Goal: Task Accomplishment & Management: Manage account settings

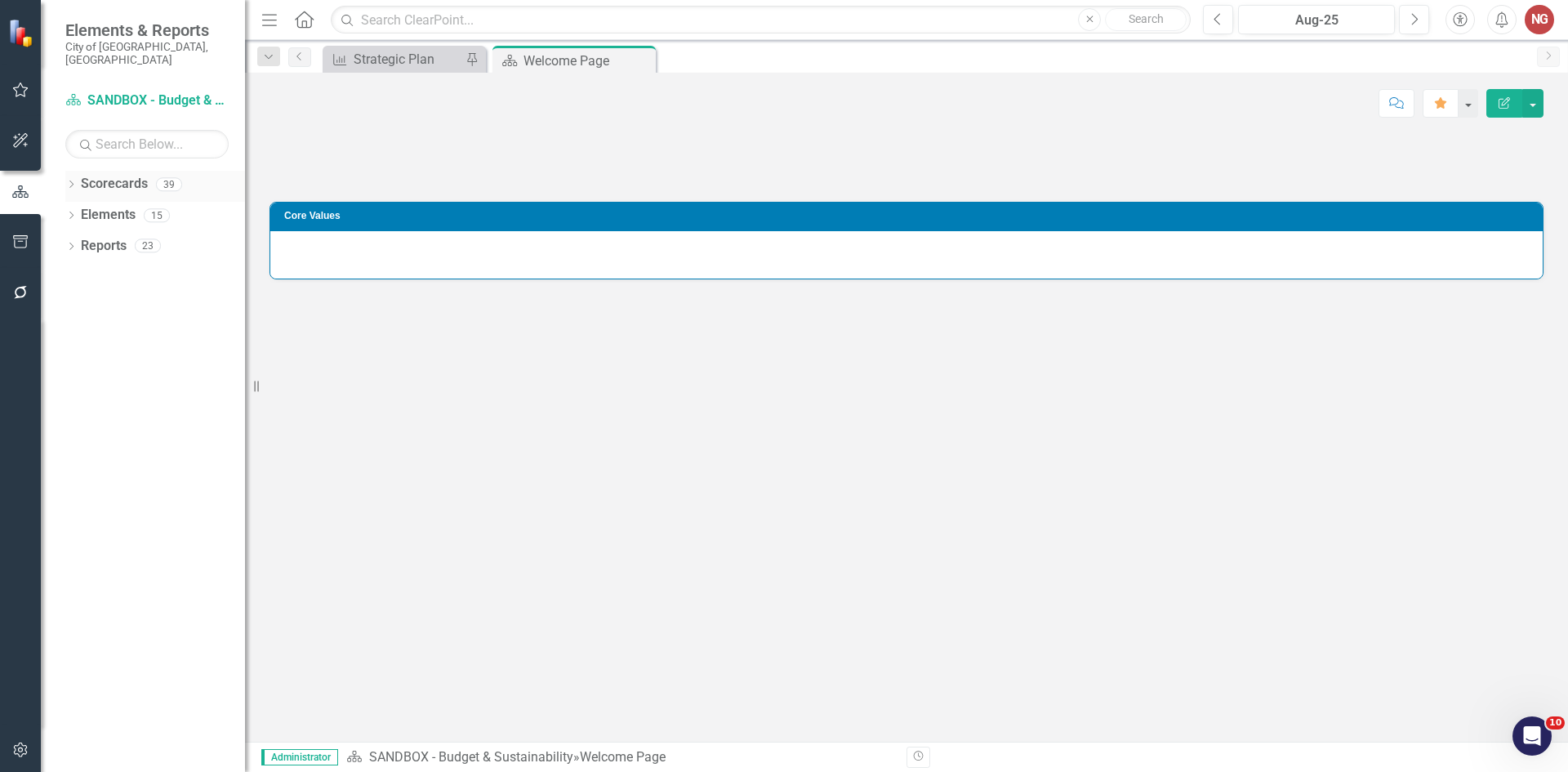
click at [74, 182] on icon "Dropdown" at bounding box center [71, 186] width 12 height 9
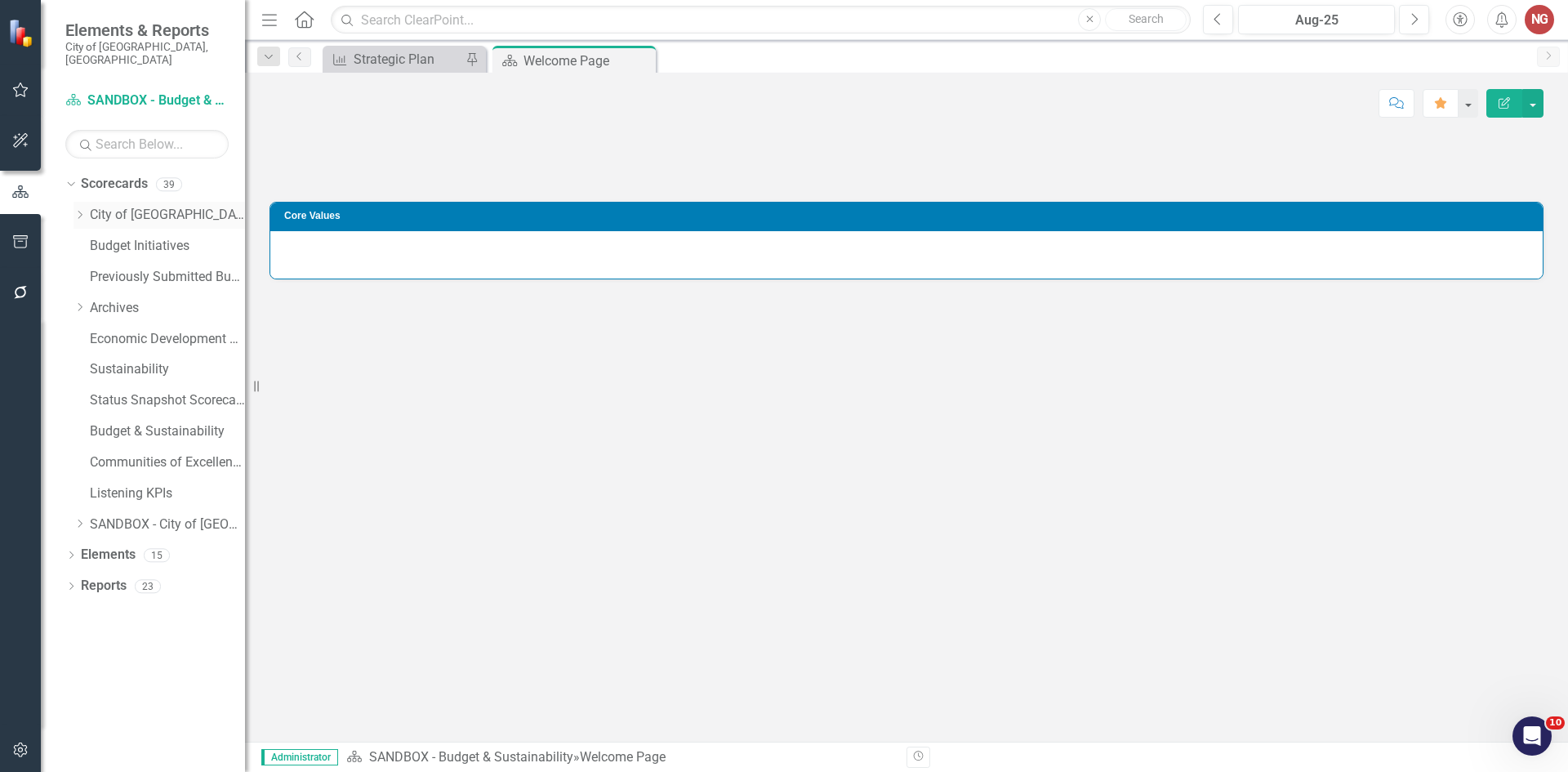
click at [85, 210] on icon "Dropdown" at bounding box center [79, 215] width 12 height 10
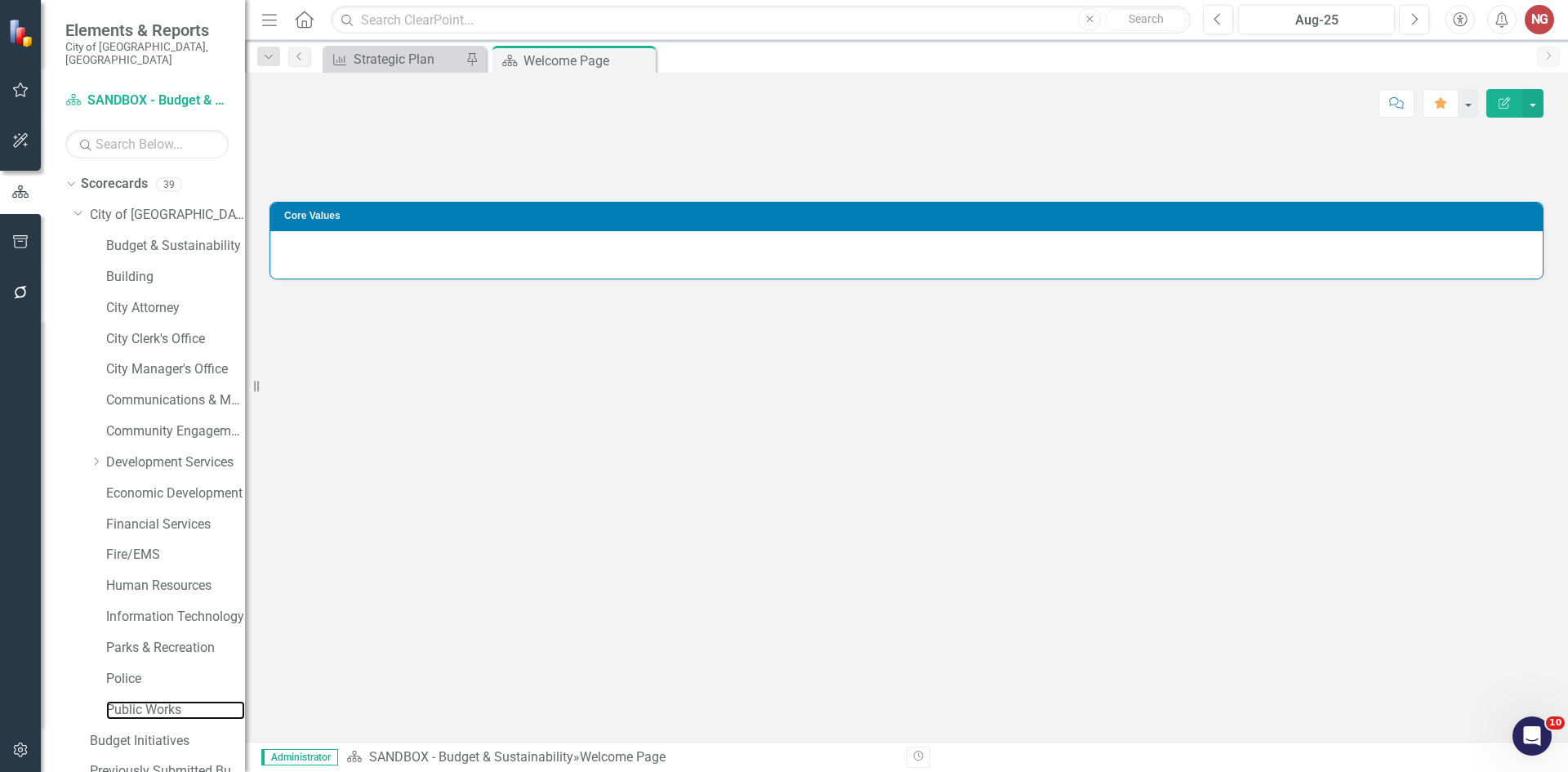
click at [119, 701] on link "Public Works" at bounding box center [176, 710] width 139 height 19
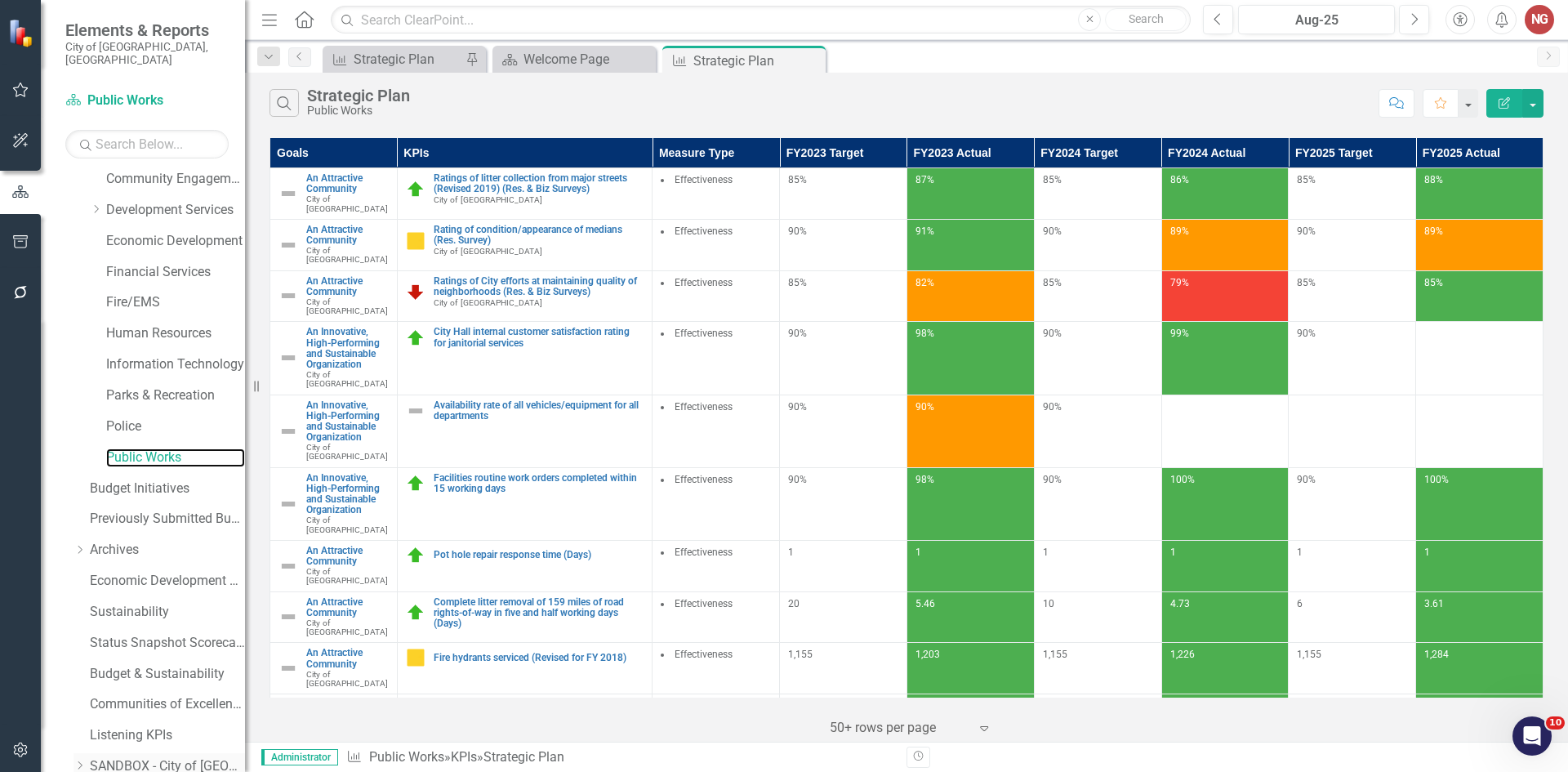
scroll to position [313, 0]
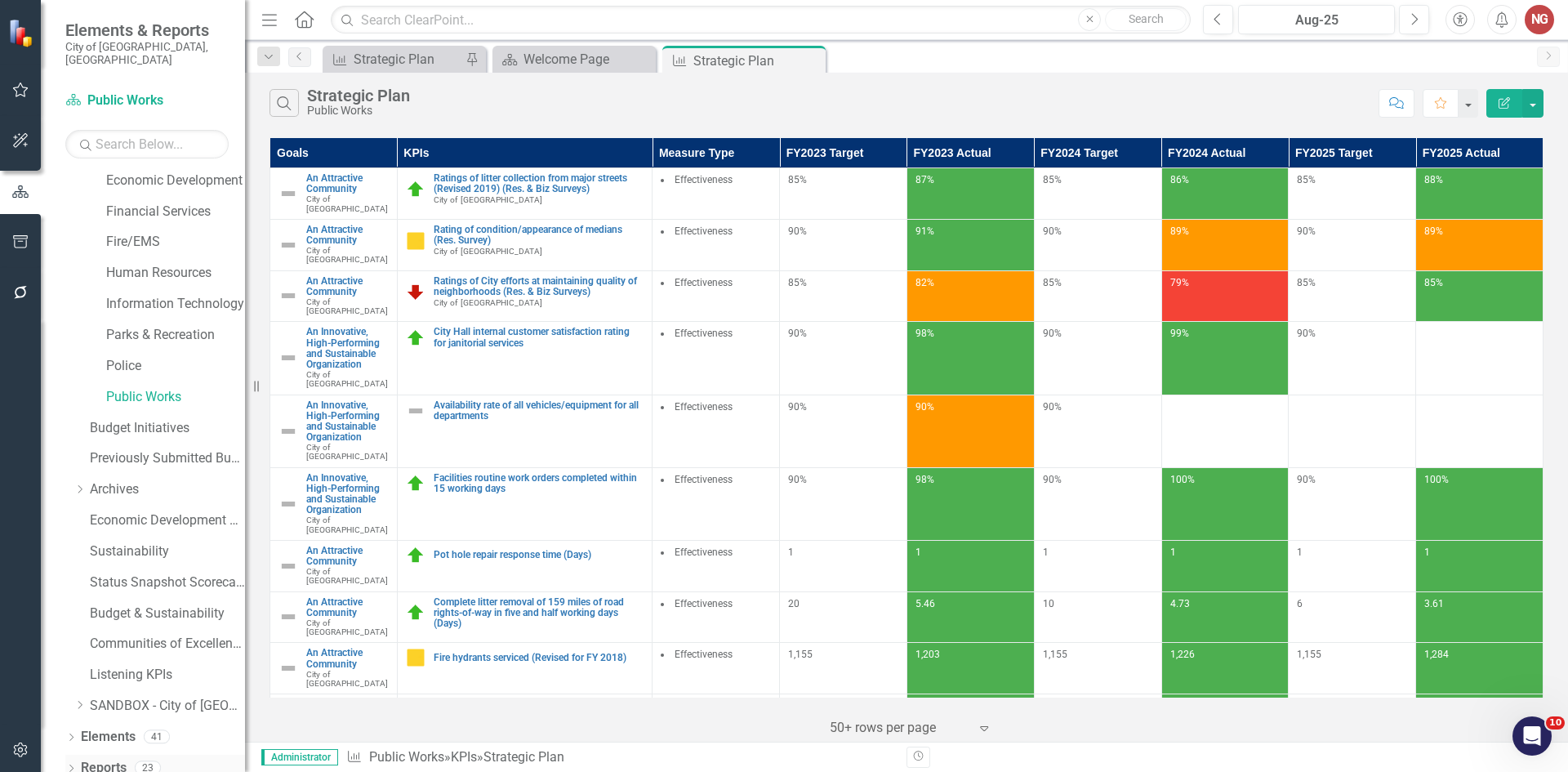
click at [71, 766] on icon "Dropdown" at bounding box center [71, 770] width 12 height 9
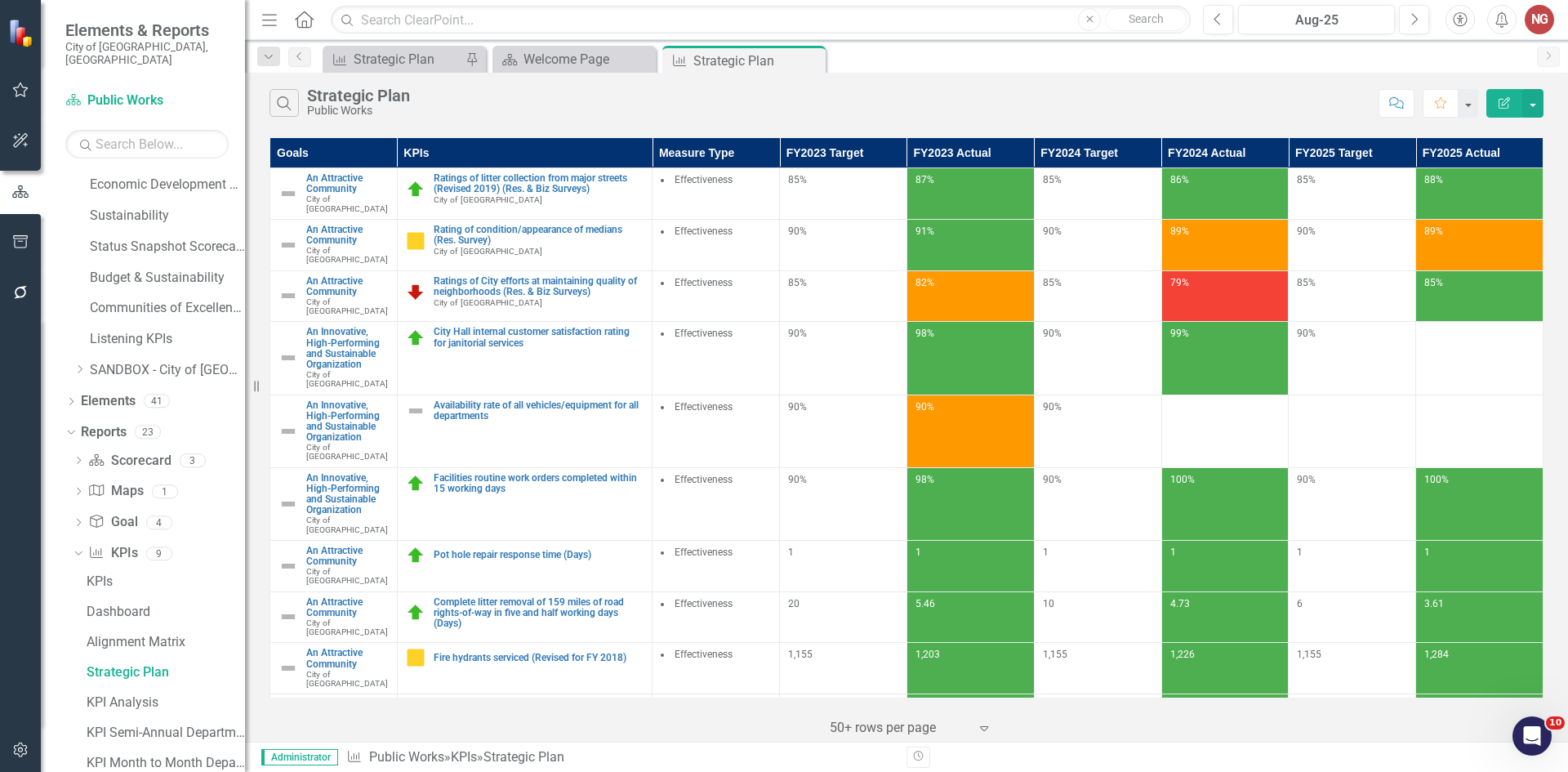
scroll to position [790, 0]
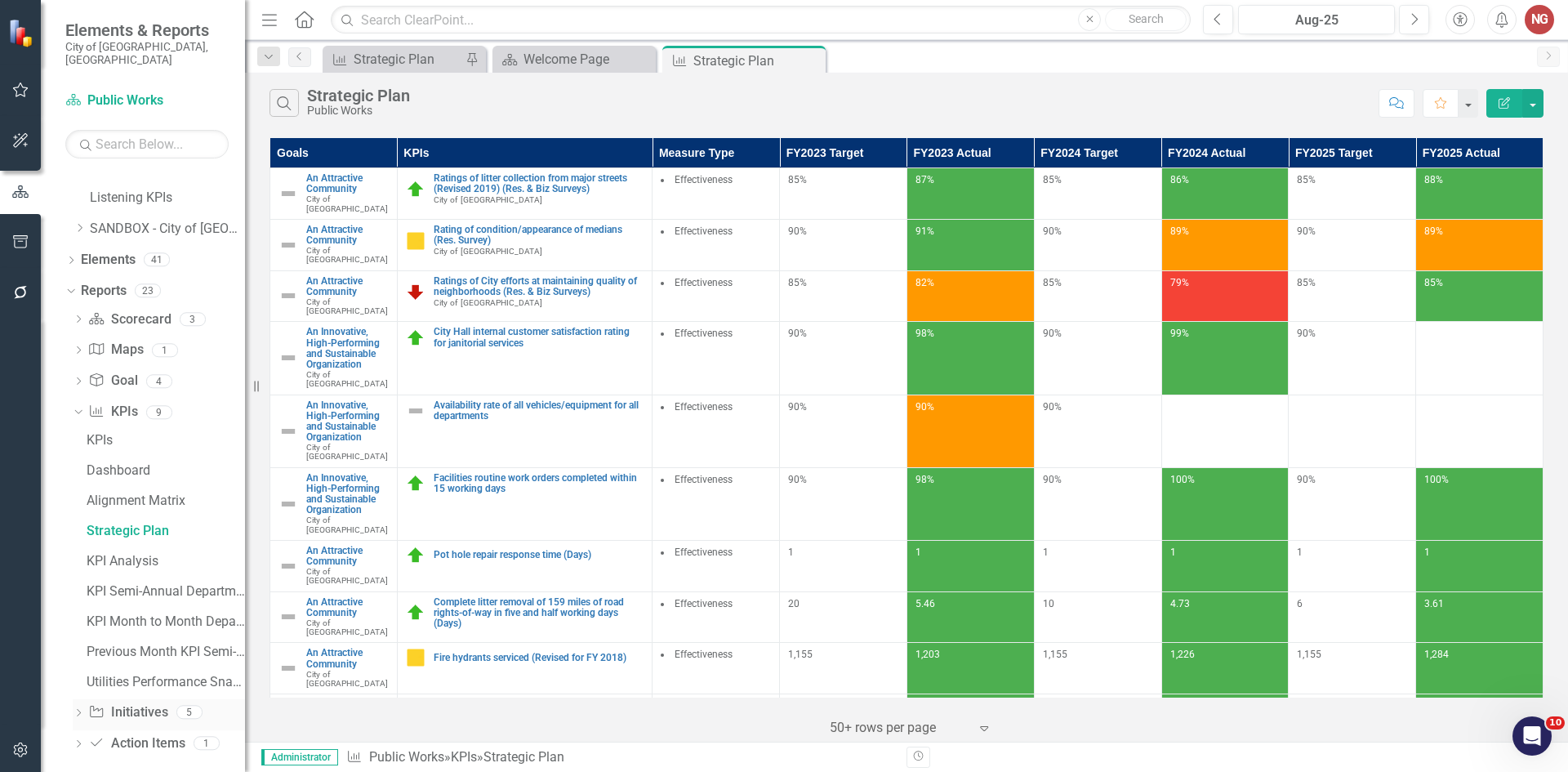
click at [74, 710] on icon "Dropdown" at bounding box center [78, 714] width 12 height 9
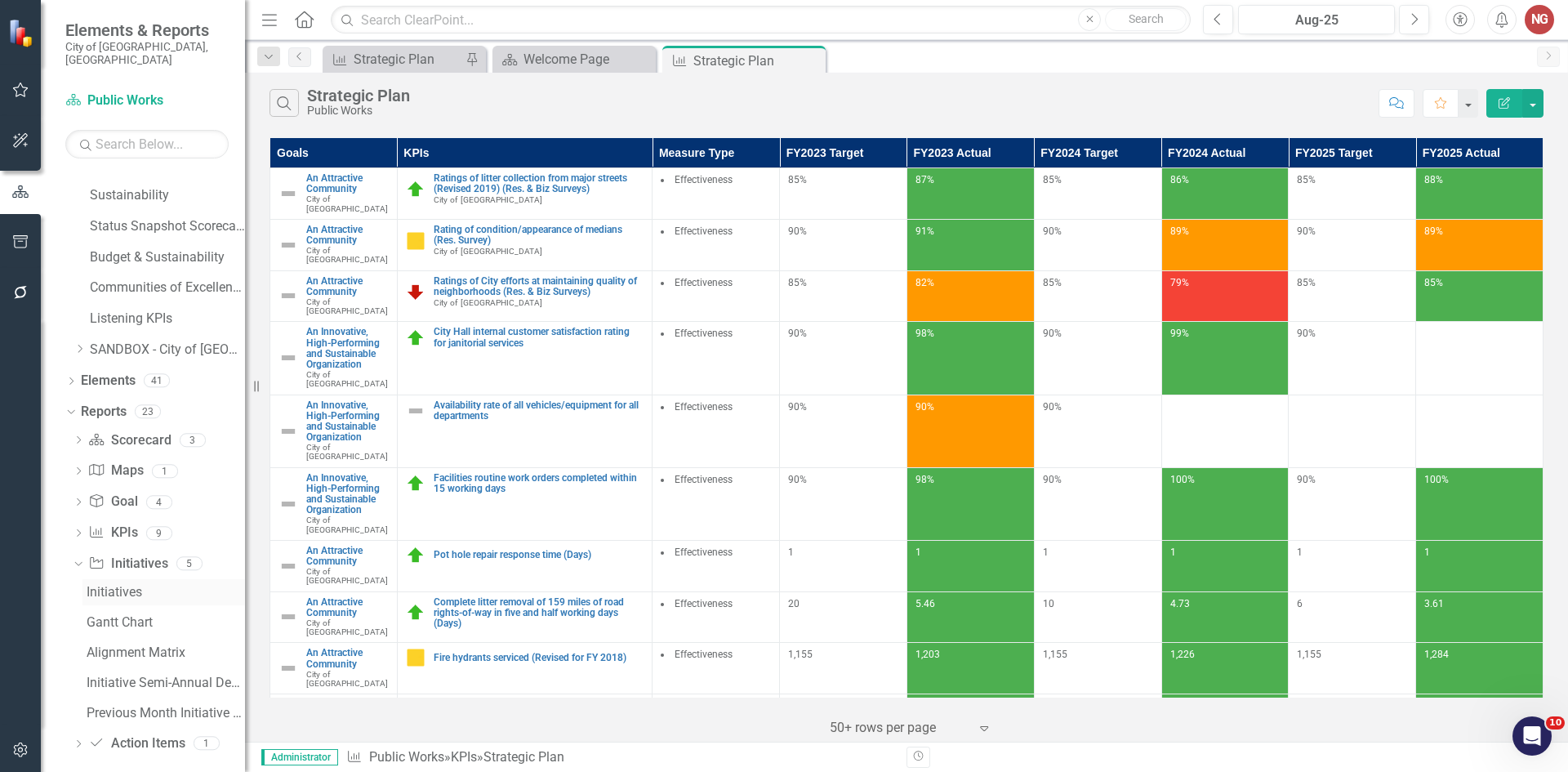
click at [105, 585] on div "Initiatives" at bounding box center [166, 592] width 159 height 15
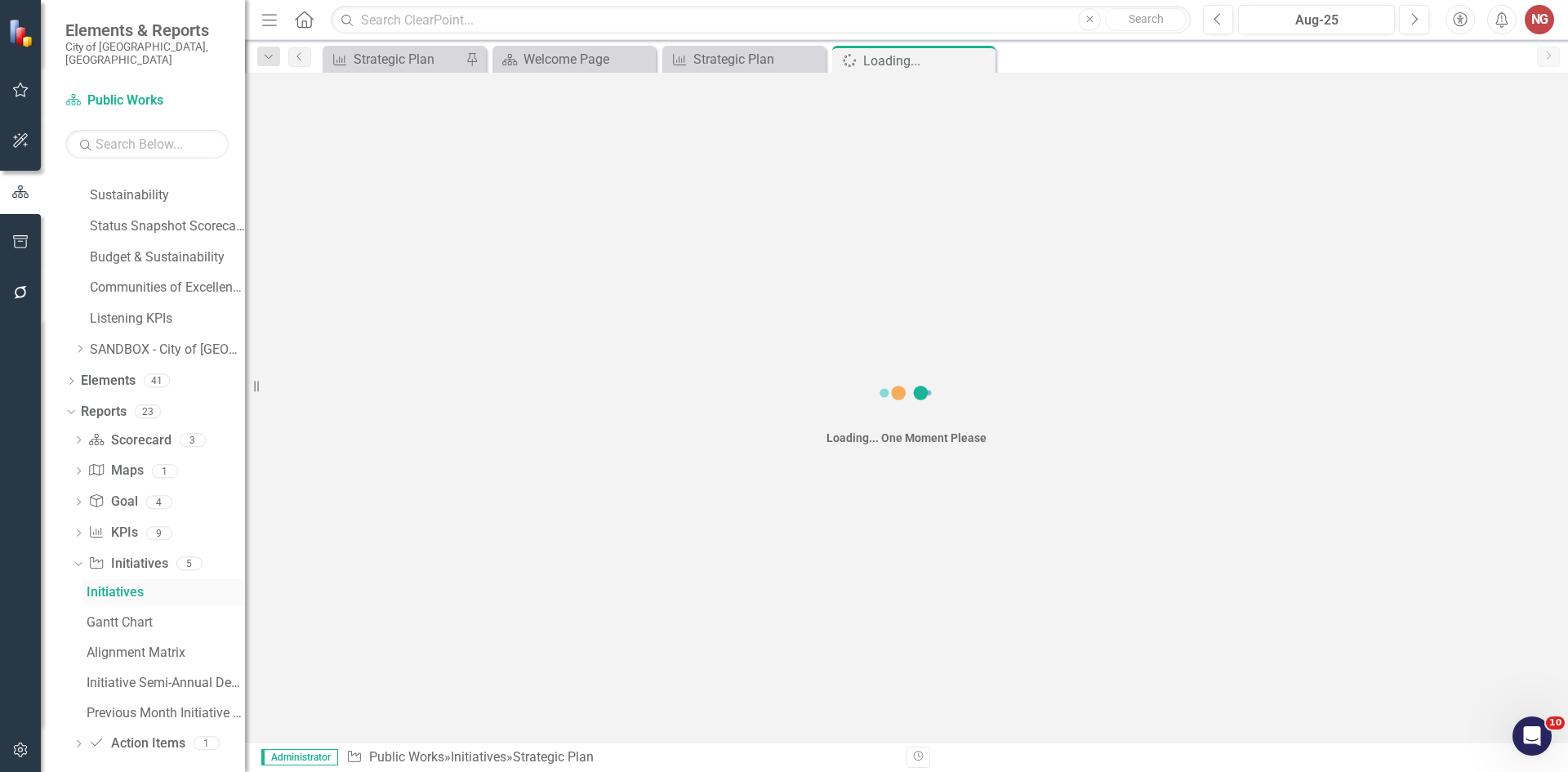
scroll to position [490, 0]
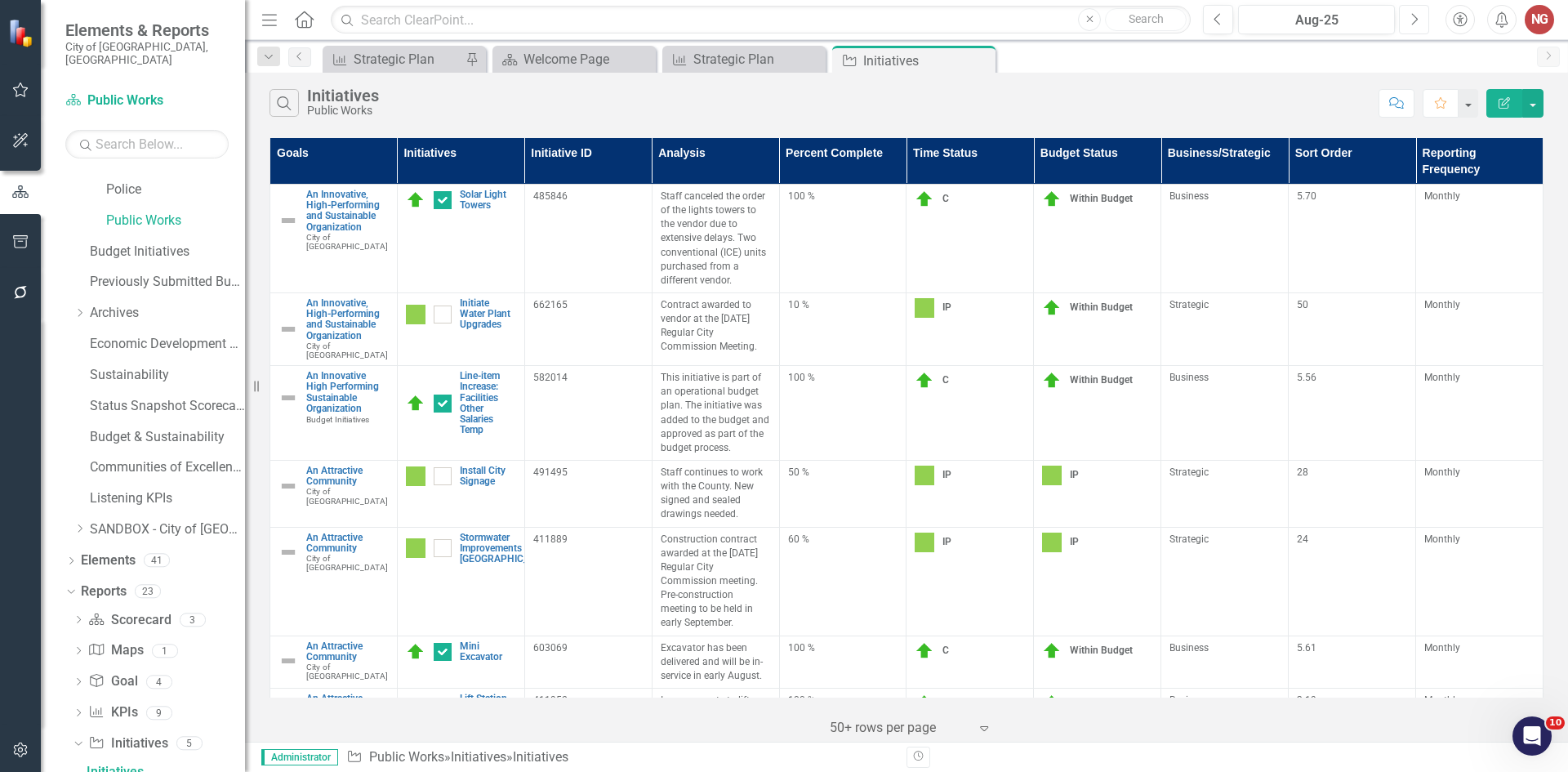
click at [1405, 24] on button "Next" at bounding box center [1414, 20] width 30 height 30
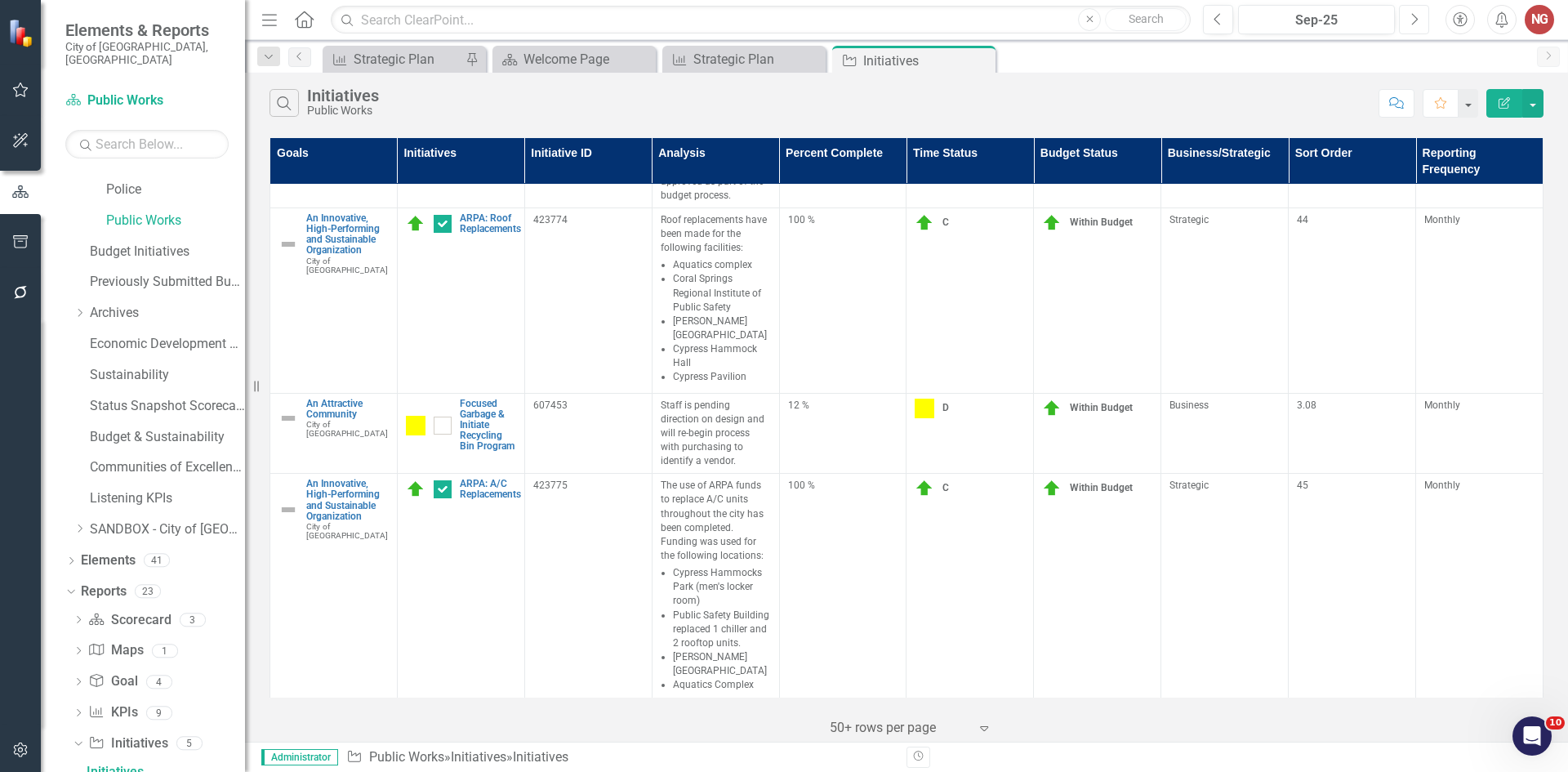
scroll to position [1471, 0]
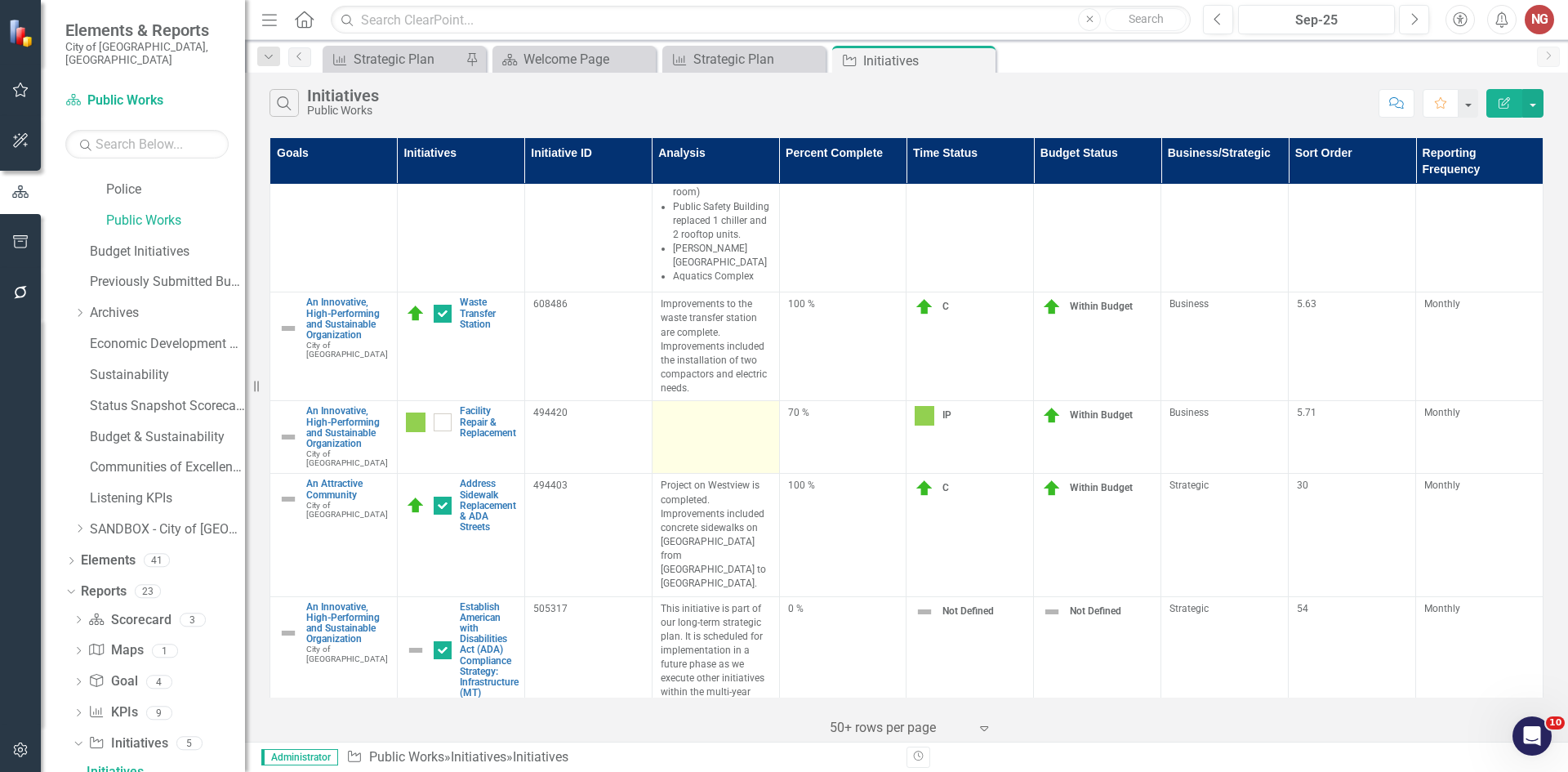
click at [743, 406] on div at bounding box center [715, 416] width 110 height 20
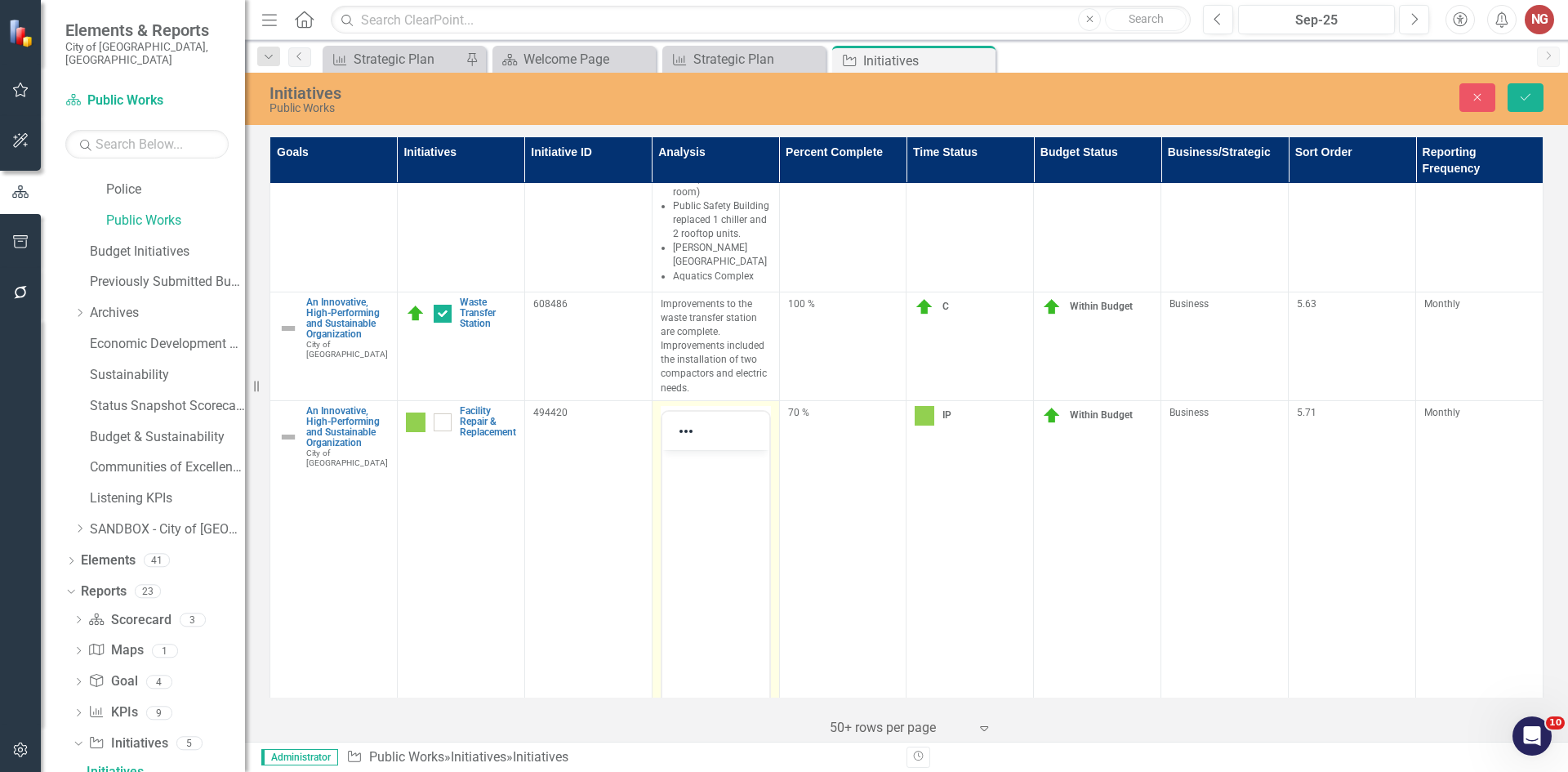
scroll to position [0, 0]
click at [688, 482] on body "Rich Text Area. Press ALT-0 for help." at bounding box center [715, 571] width 107 height 245
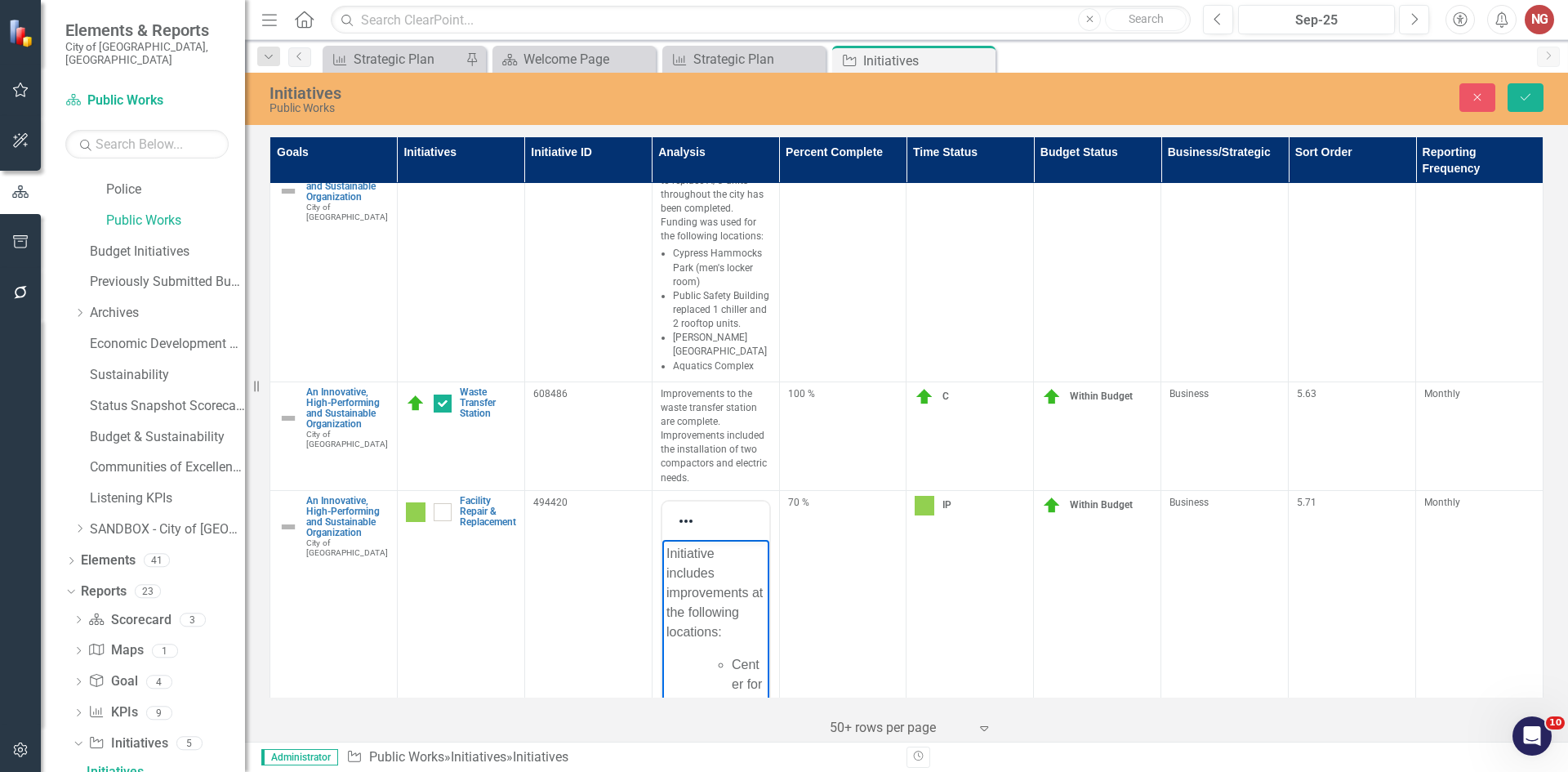
scroll to position [1389, 0]
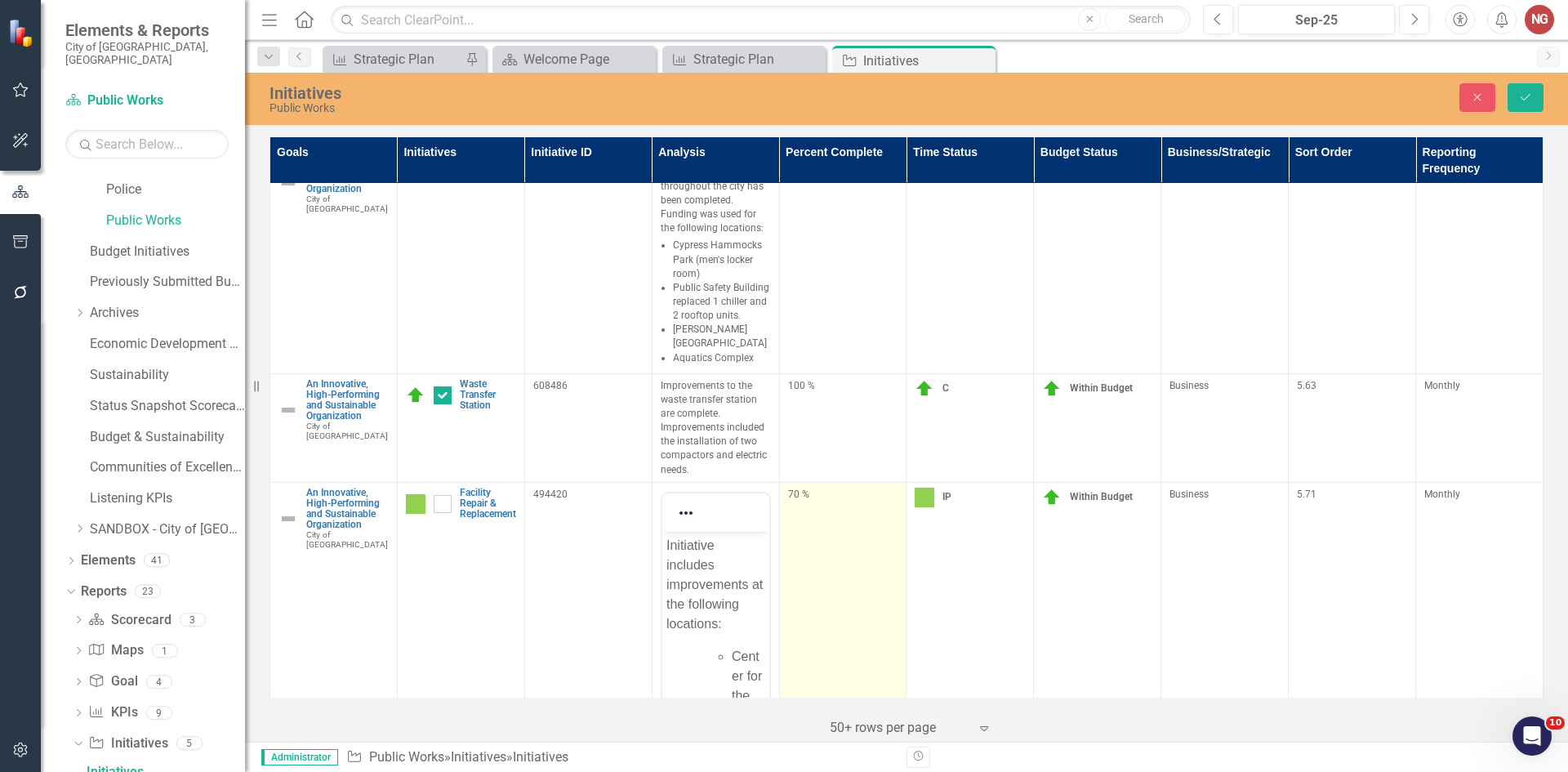
click at [801, 482] on td "70 %" at bounding box center [843, 684] width 127 height 403
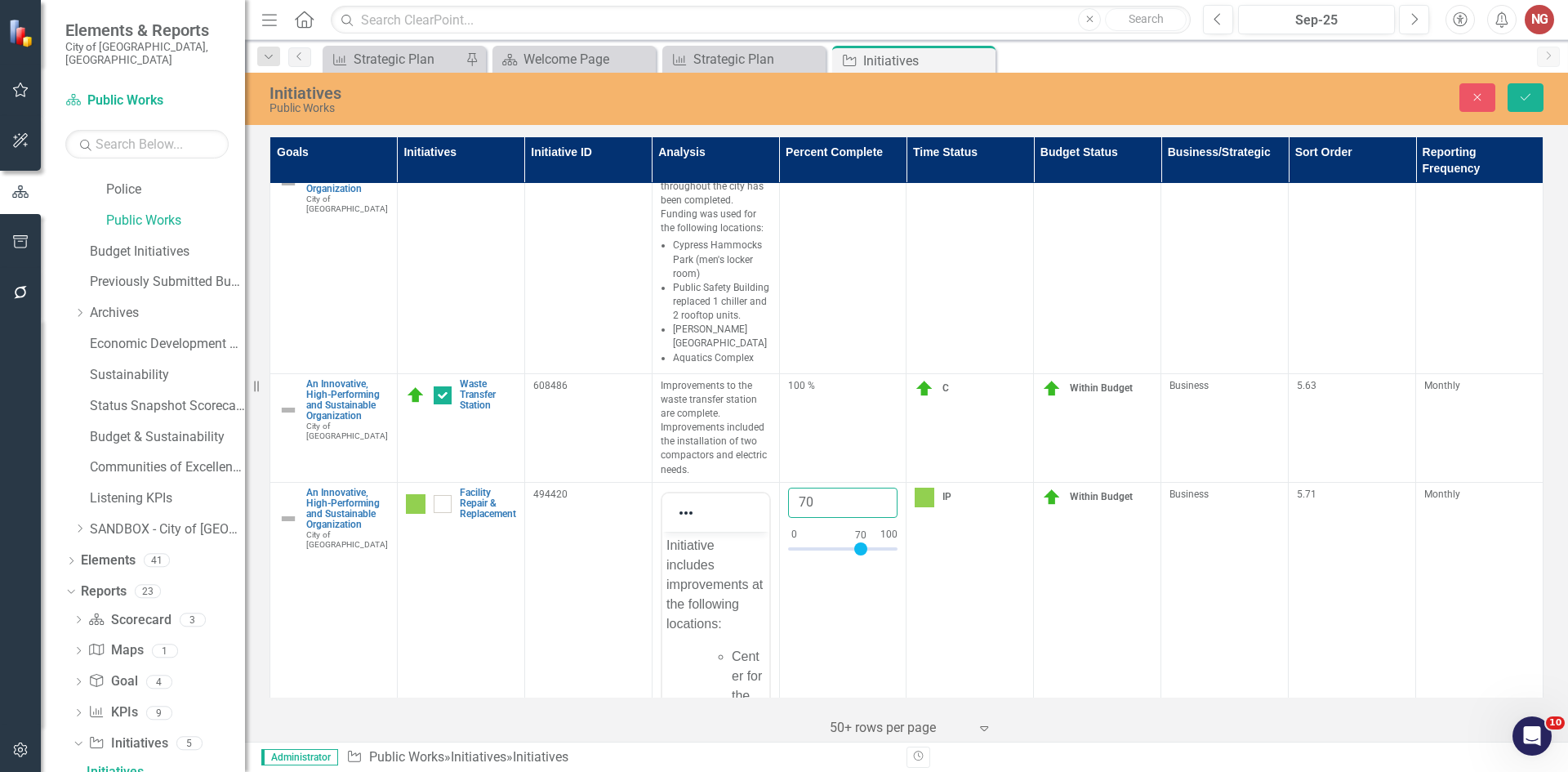
drag, startPoint x: 812, startPoint y: 455, endPoint x: 640, endPoint y: 440, distance: 172.7
click at [640, 482] on tr "An Innovative, High-Performing and Sustainable Organization City of [GEOGRAPHIC…" at bounding box center [907, 684] width 1273 height 403
type input "80"
click button "Save" at bounding box center [1525, 97] width 36 height 29
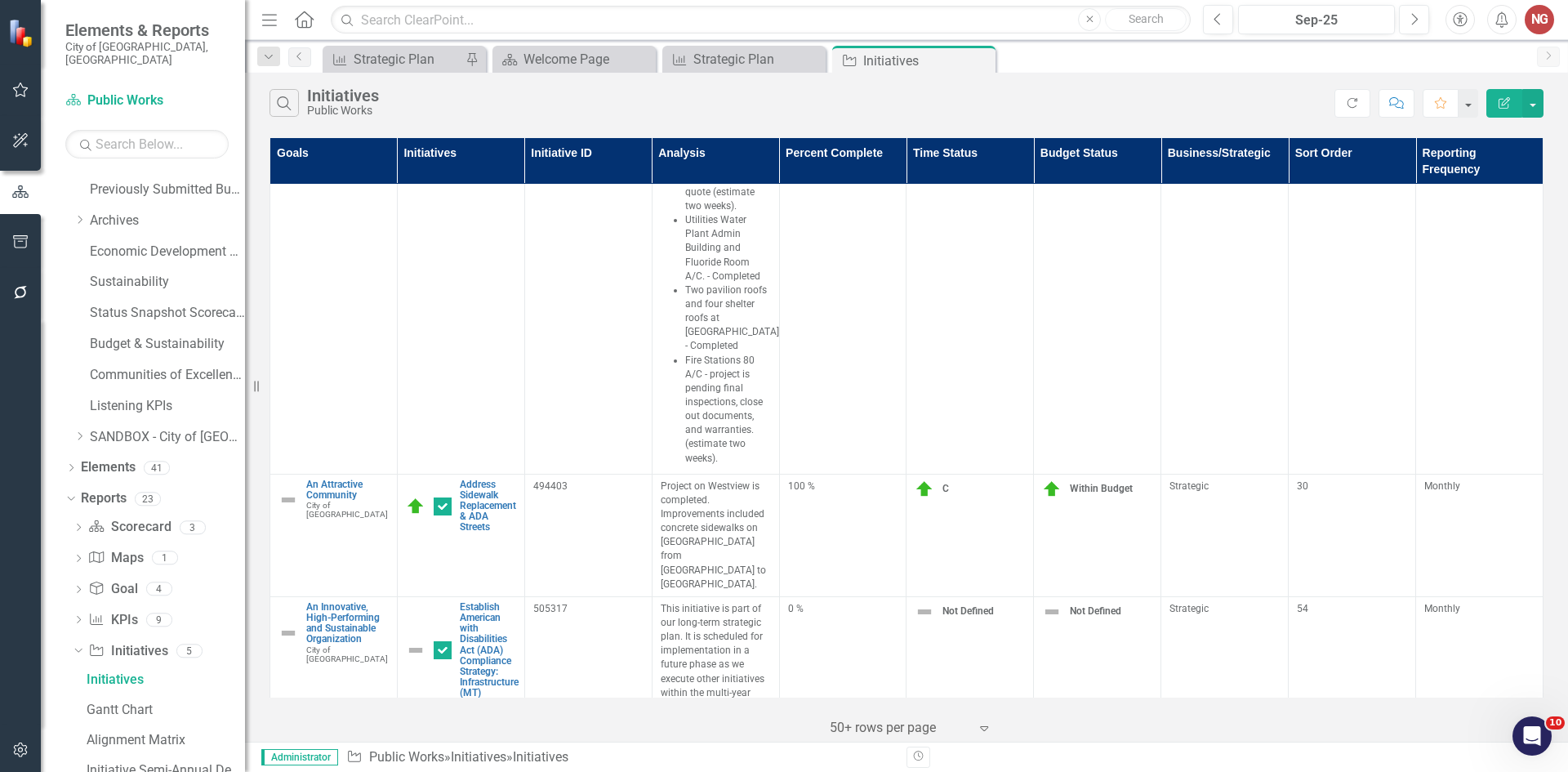
scroll to position [2207, 0]
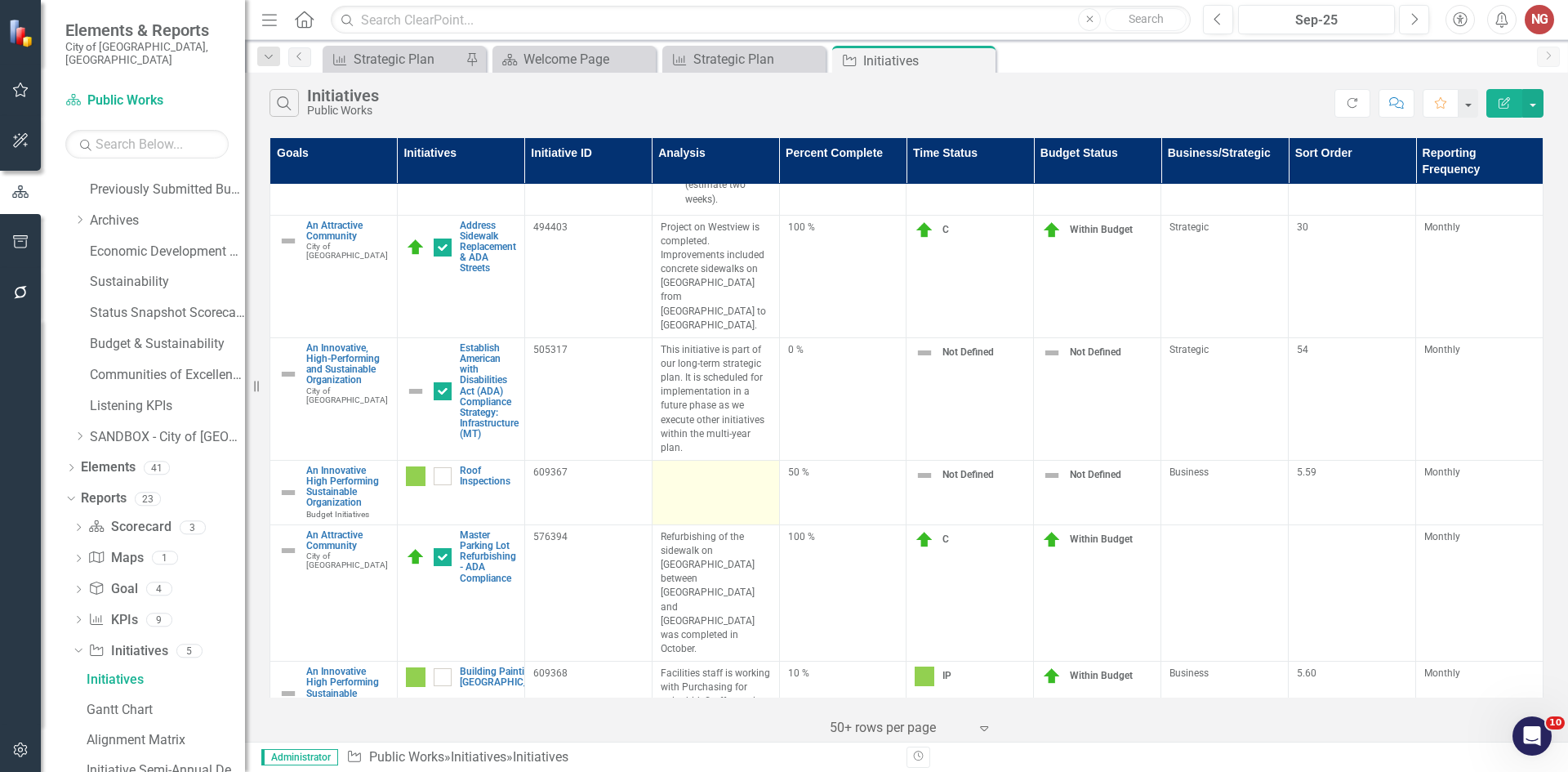
click at [713, 466] on div at bounding box center [715, 476] width 110 height 20
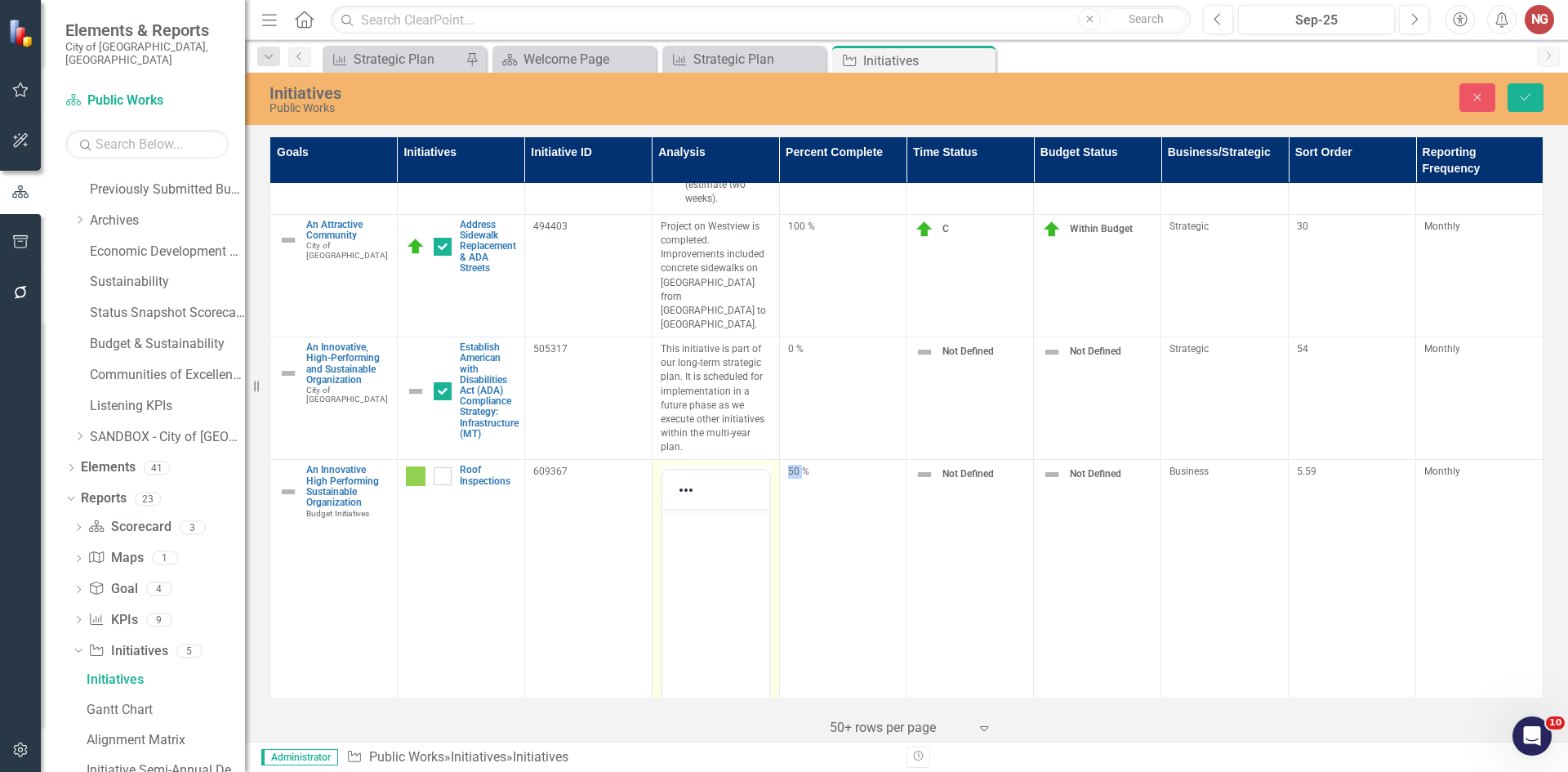
scroll to position [0, 0]
click at [720, 537] on body "Rich Text Area. Press ALT-0 for help." at bounding box center [715, 631] width 107 height 245
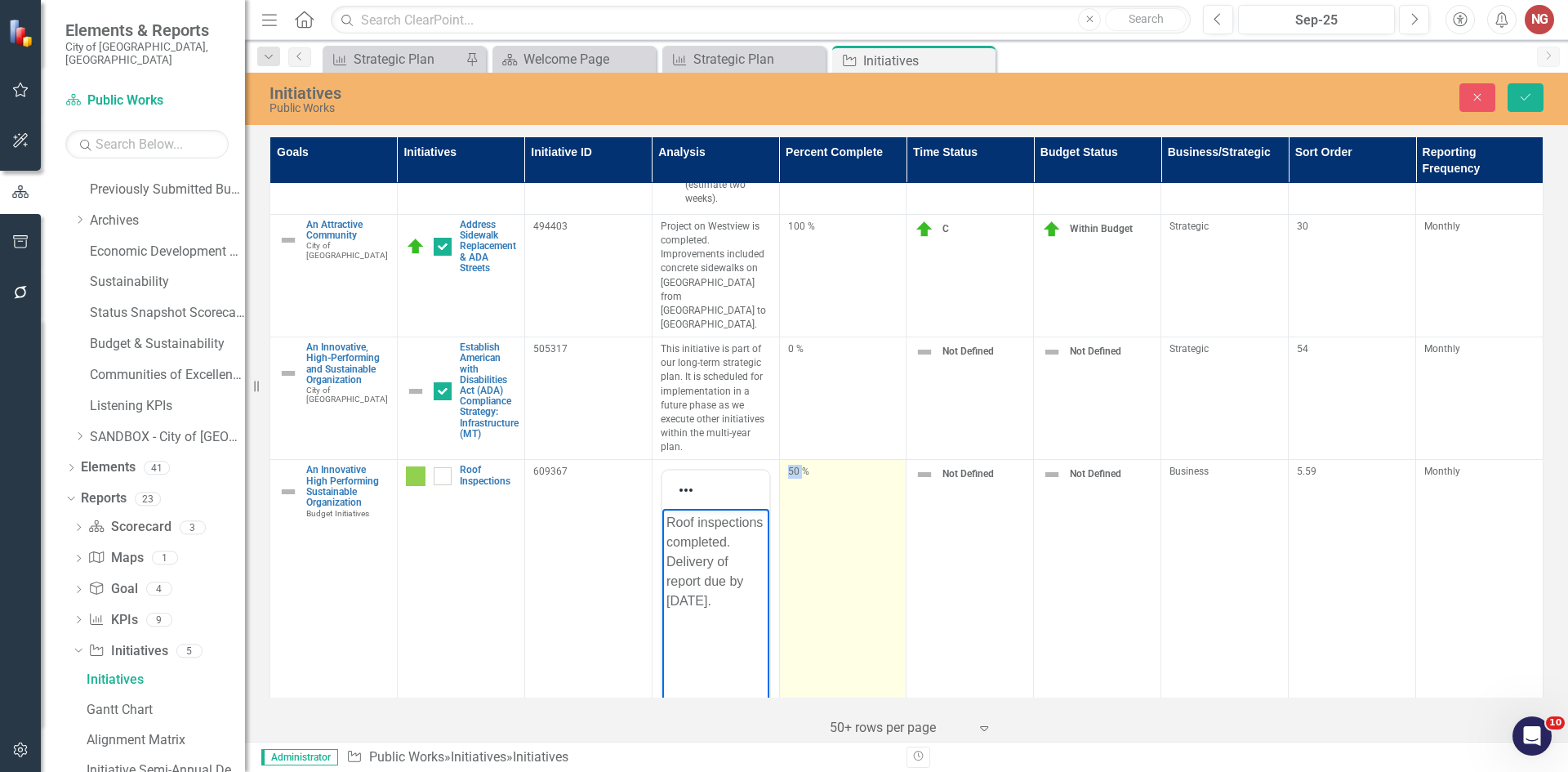
click at [789, 465] on div "50 %" at bounding box center [843, 475] width 110 height 20
click at [798, 465] on input "50" at bounding box center [843, 480] width 110 height 30
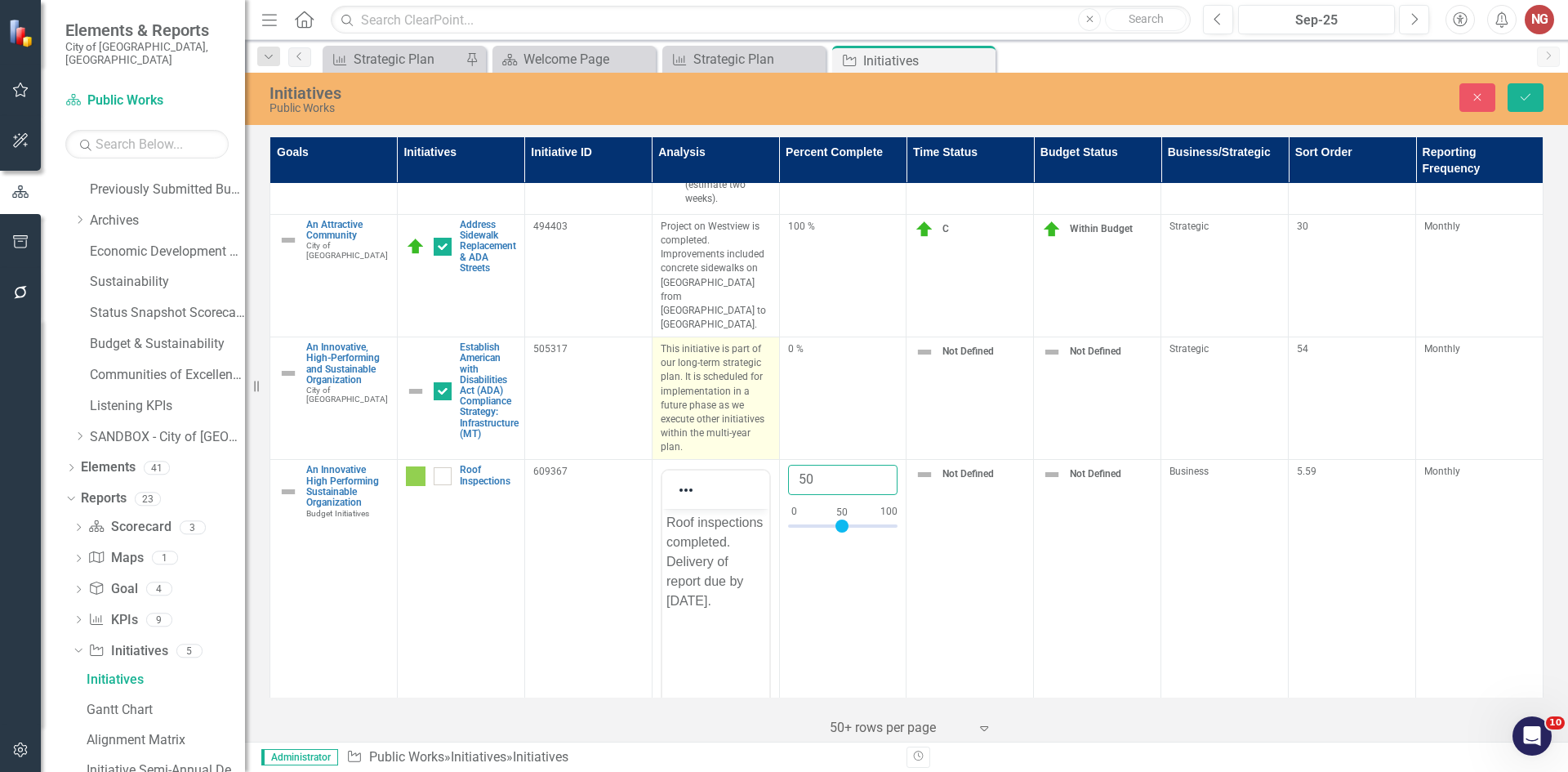
drag, startPoint x: 738, startPoint y: 388, endPoint x: 663, endPoint y: 376, distance: 76.0
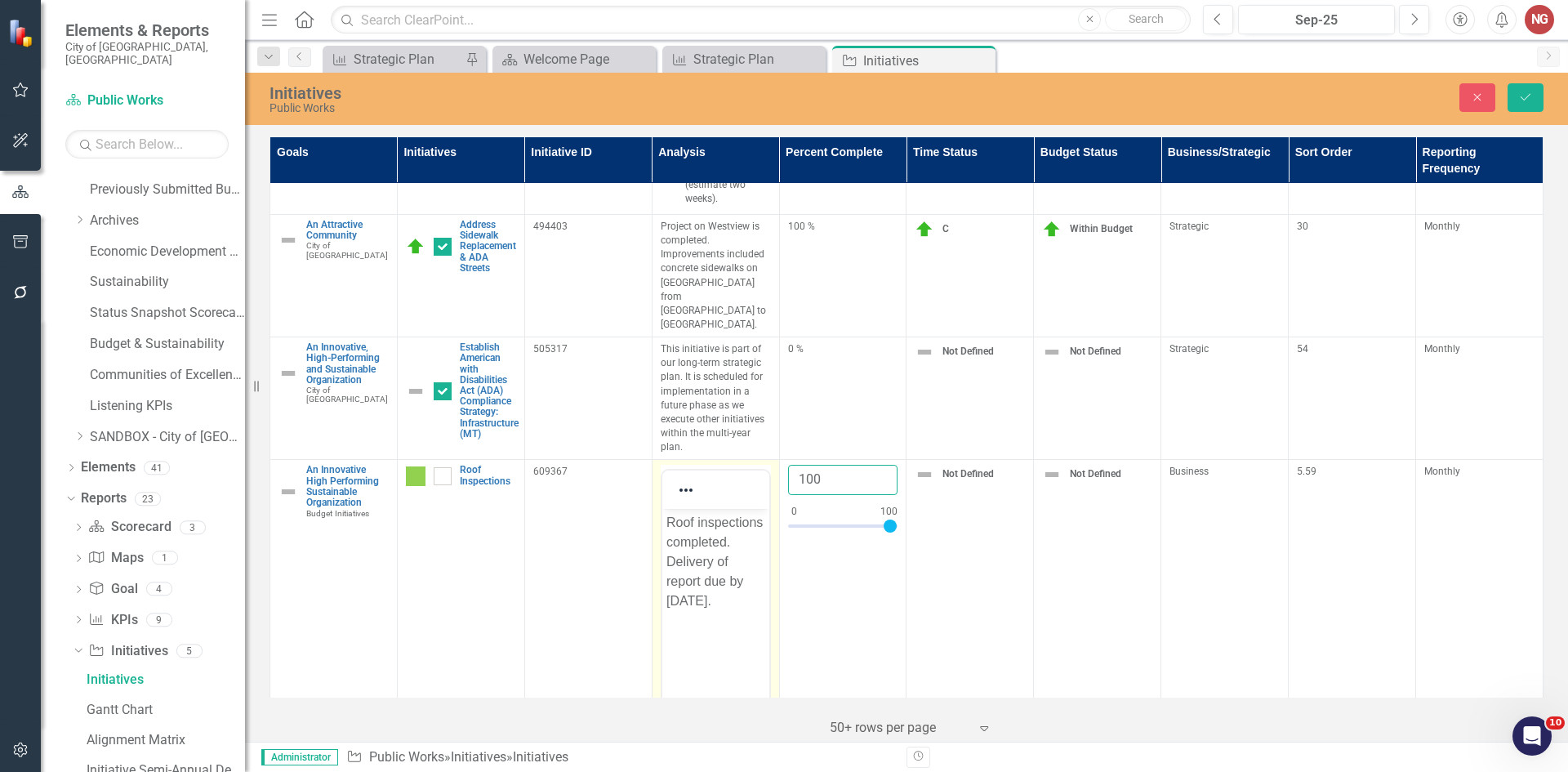
type input "100"
click at [728, 570] on p "Roof inspections completed. Delivery of report due by [DATE]." at bounding box center [715, 562] width 99 height 98
click at [662, 558] on body "Roof inspections completed. Delivery of report due by [DATE]." at bounding box center [715, 631] width 107 height 245
drag, startPoint x: 698, startPoint y: 582, endPoint x: 753, endPoint y: 629, distance: 72.3
click at [762, 642] on body "Roof inspections completed. Delivery of report due by [DATE]." at bounding box center [715, 631] width 107 height 245
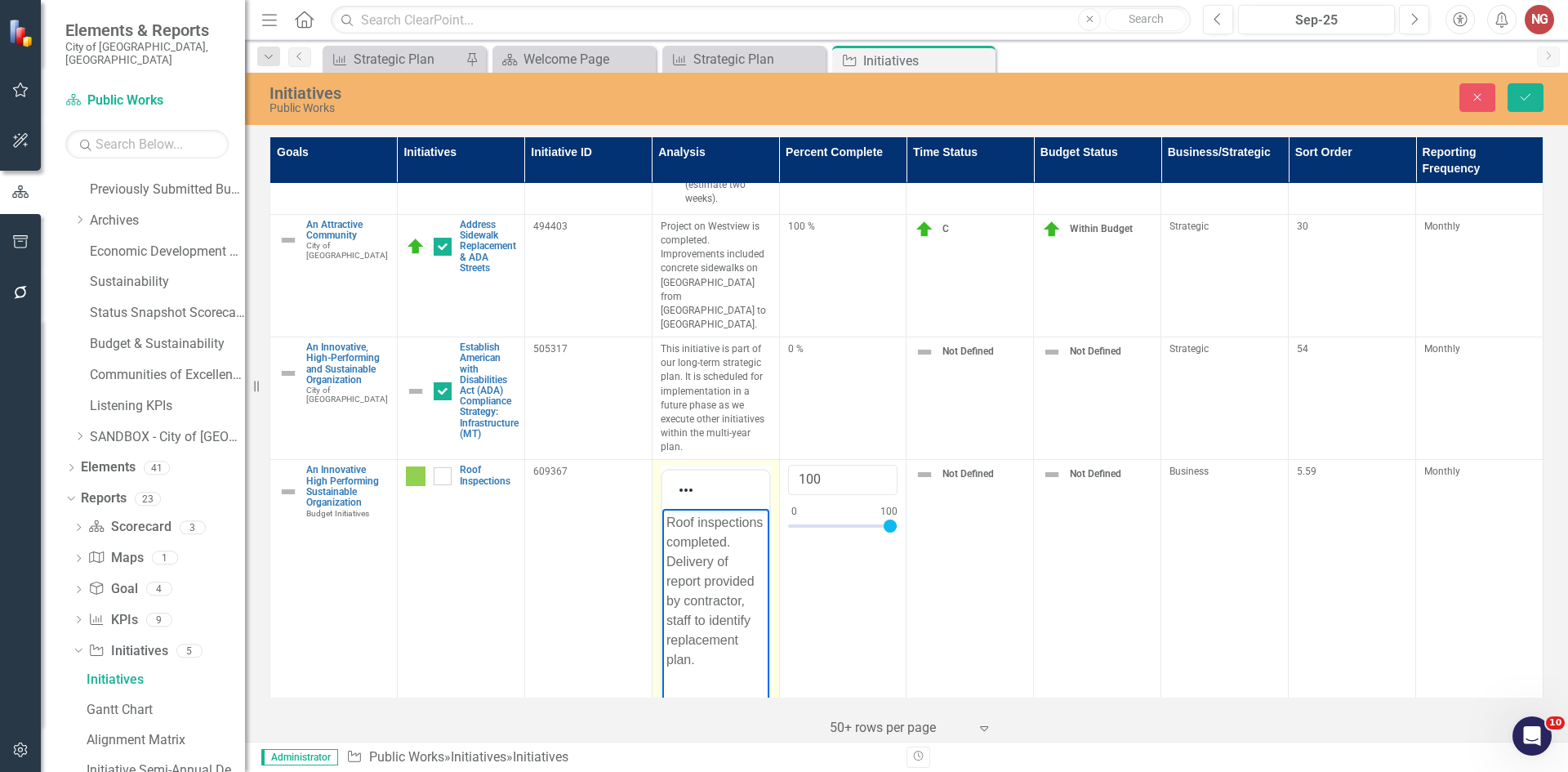
click at [749, 620] on p "Roof inspections completed. Delivery of report provided by contractor, staff to…" at bounding box center [715, 592] width 99 height 157
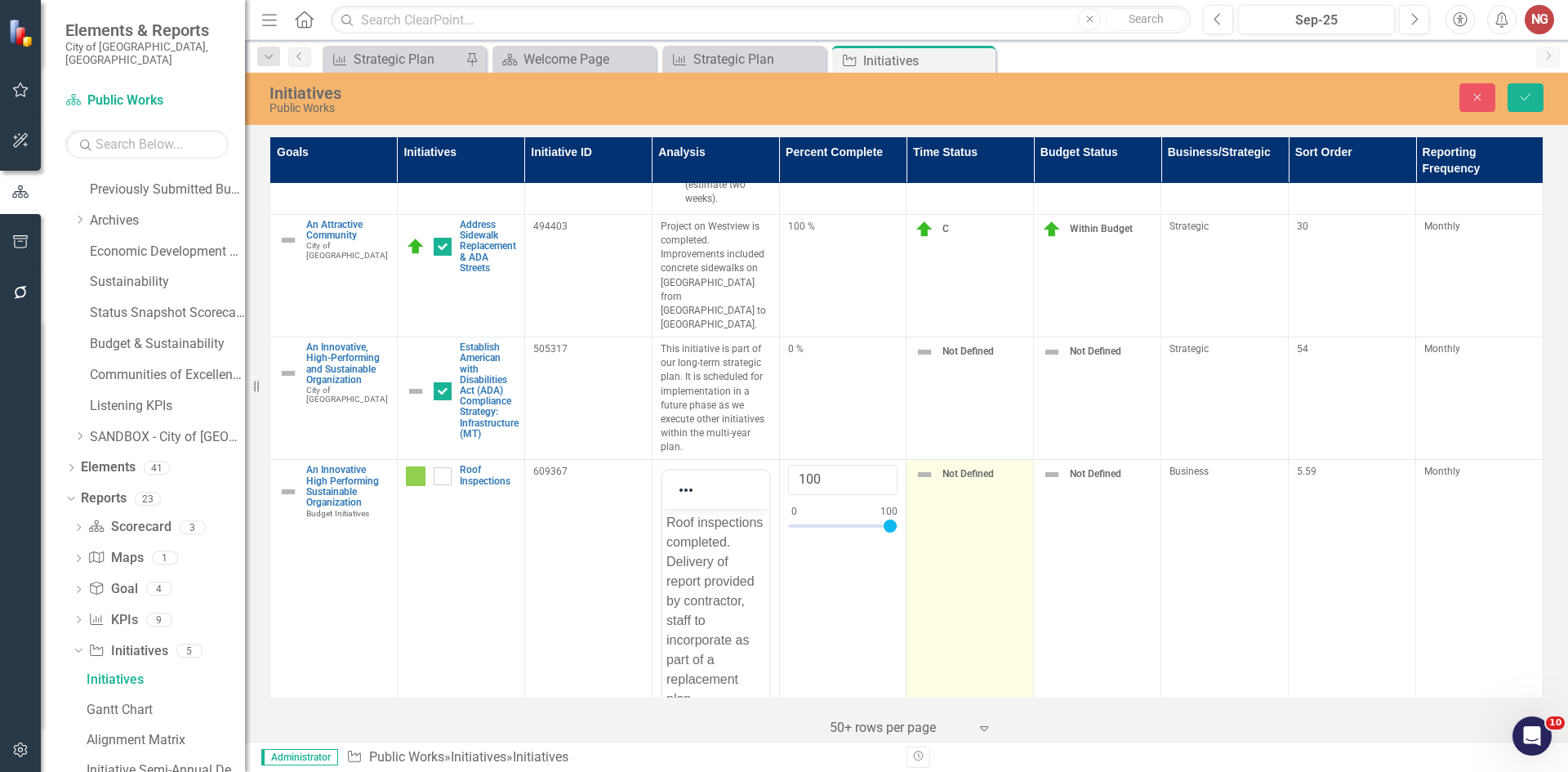
click at [950, 468] on span "Not Defined" at bounding box center [968, 474] width 52 height 12
click at [949, 468] on span "Not Defined" at bounding box center [968, 474] width 52 height 12
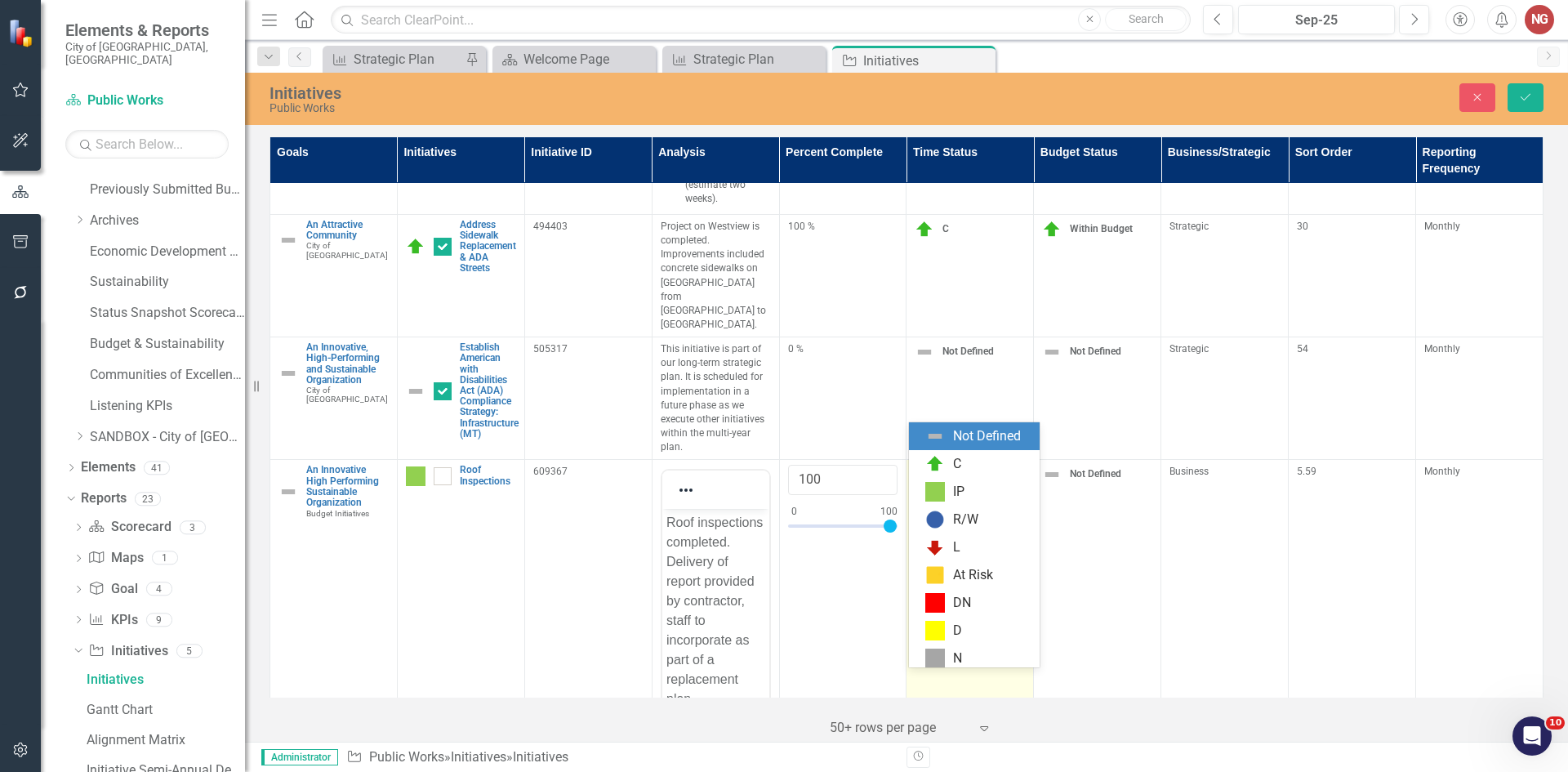
click at [946, 469] on div at bounding box center [969, 480] width 85 height 22
click at [945, 452] on div "C" at bounding box center [974, 464] width 131 height 28
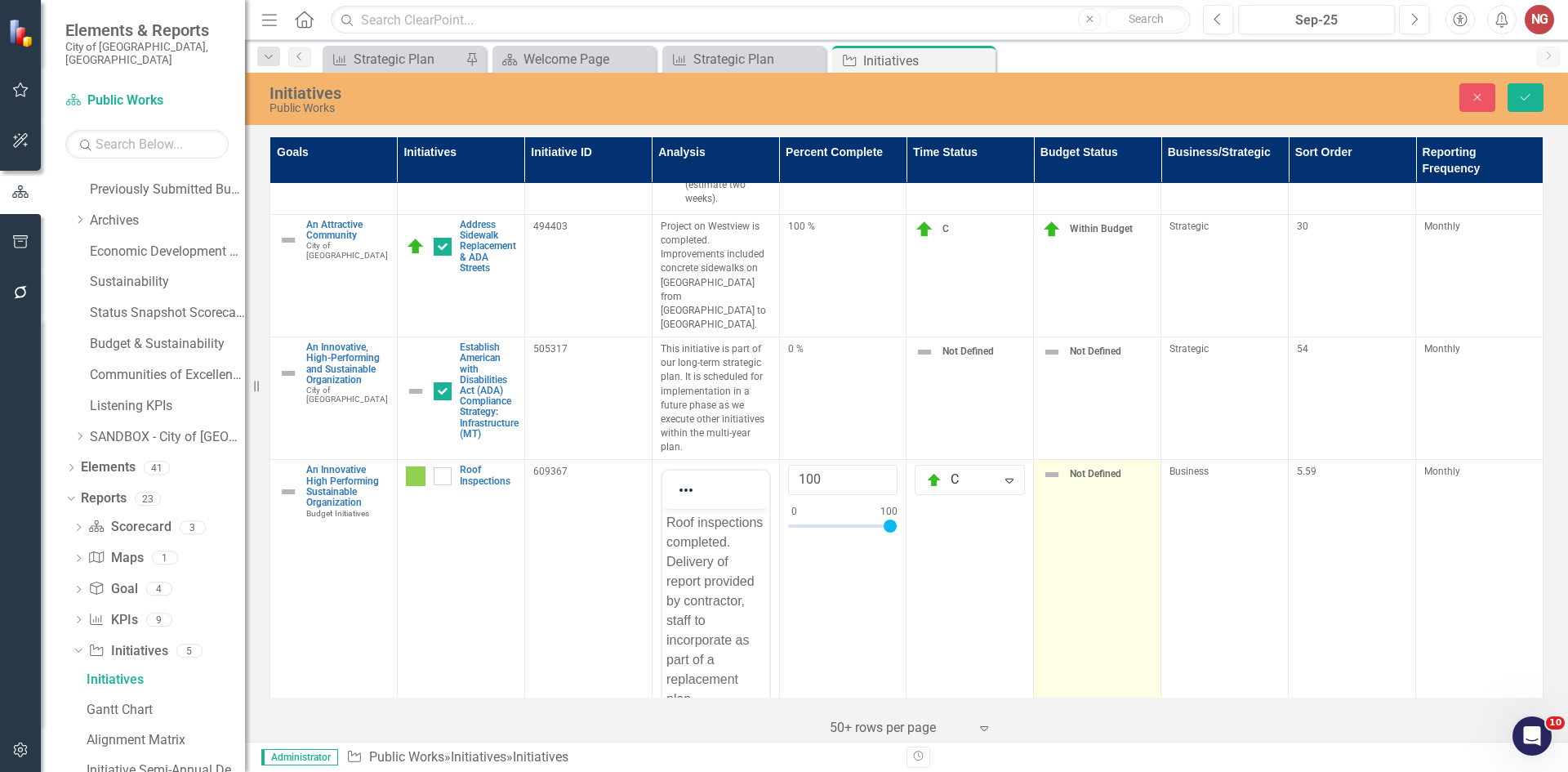
click at [1054, 465] on img at bounding box center [1053, 475] width 20 height 20
click at [1052, 465] on img at bounding box center [1053, 475] width 20 height 20
click at [1054, 469] on div at bounding box center [1083, 480] width 60 height 22
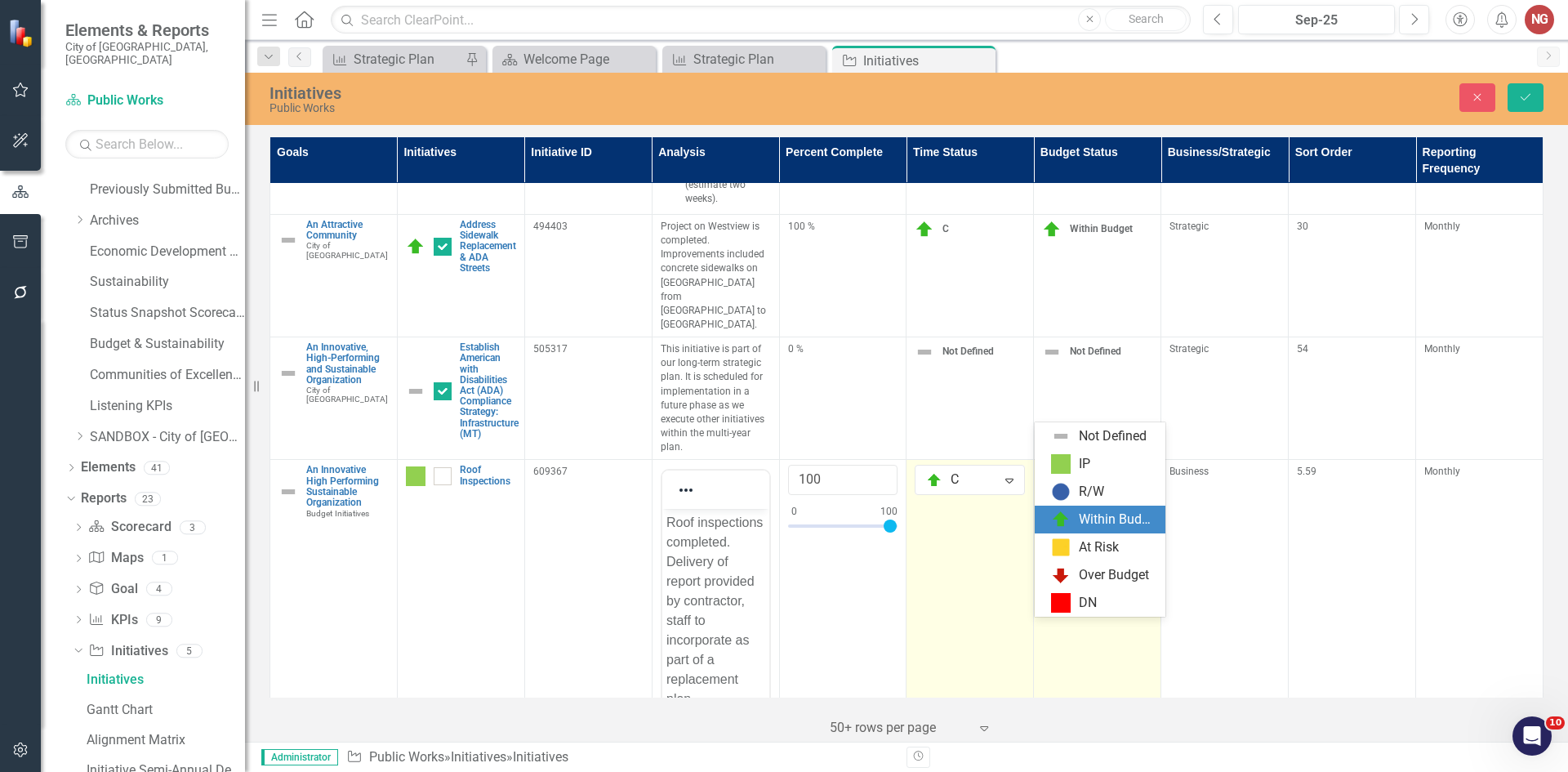
click at [1057, 519] on img at bounding box center [1062, 520] width 20 height 20
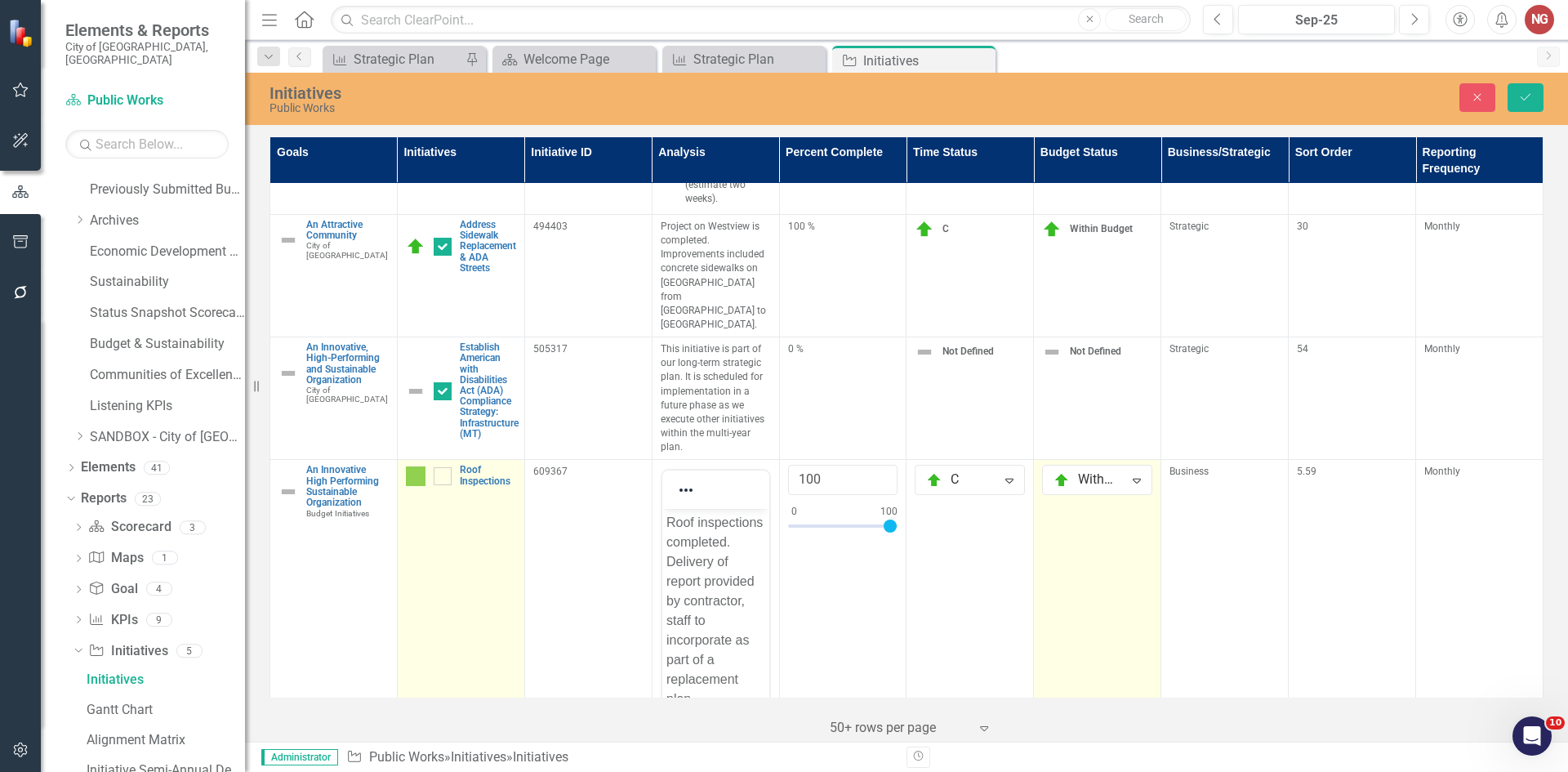
click at [403, 460] on td "Roof Inspections Link Map View Link Map Edit Edit Initiative Link Open Element" at bounding box center [461, 662] width 127 height 403
click at [411, 467] on img at bounding box center [416, 477] width 20 height 20
click at [427, 465] on div "Roof Inspections" at bounding box center [461, 475] width 110 height 21
click at [416, 467] on img at bounding box center [416, 477] width 20 height 20
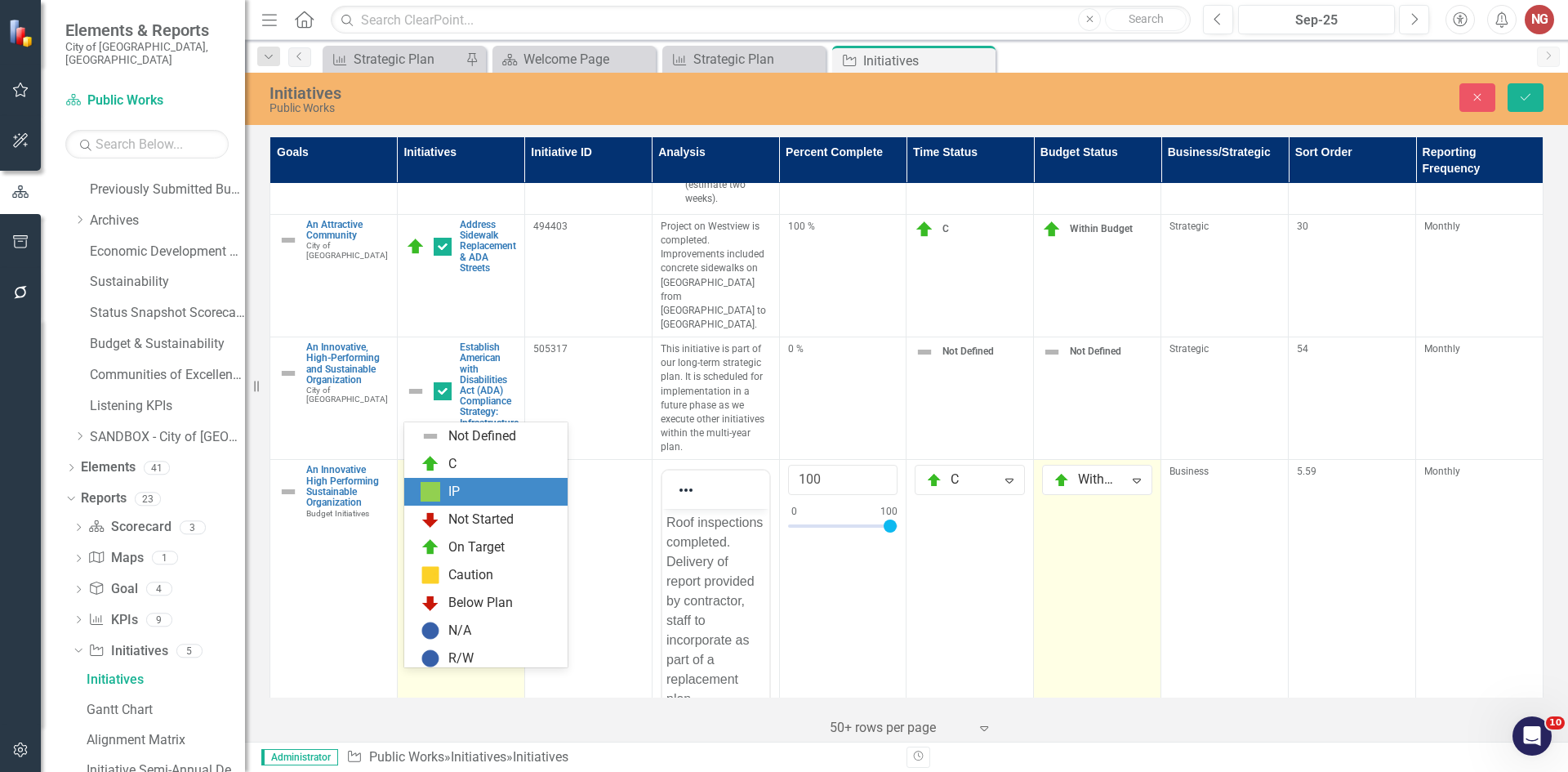
click at [416, 472] on img at bounding box center [421, 482] width 20 height 20
click at [477, 467] on div "C" at bounding box center [490, 464] width 137 height 20
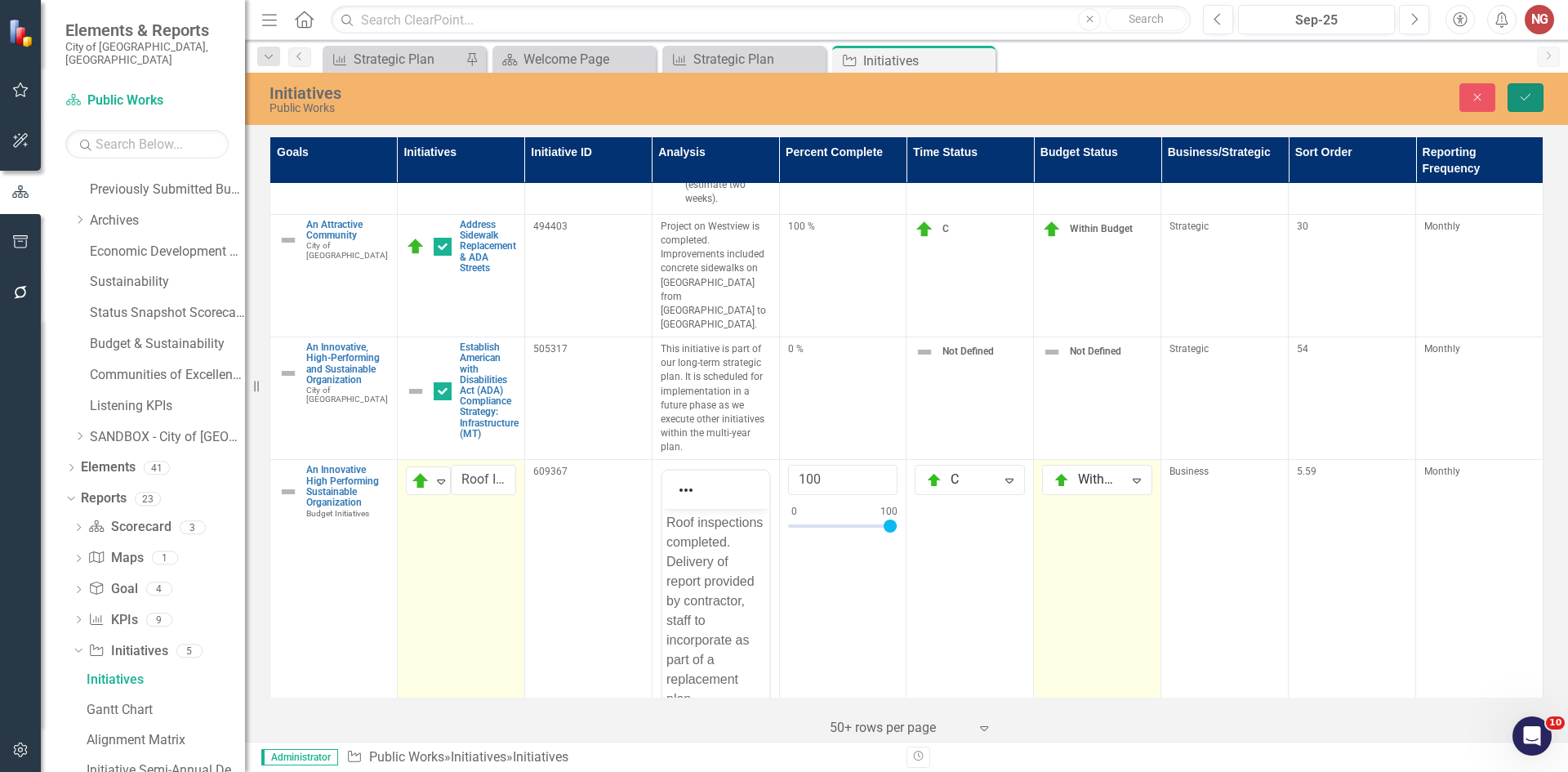
click at [1522, 87] on button "Save" at bounding box center [1525, 97] width 36 height 29
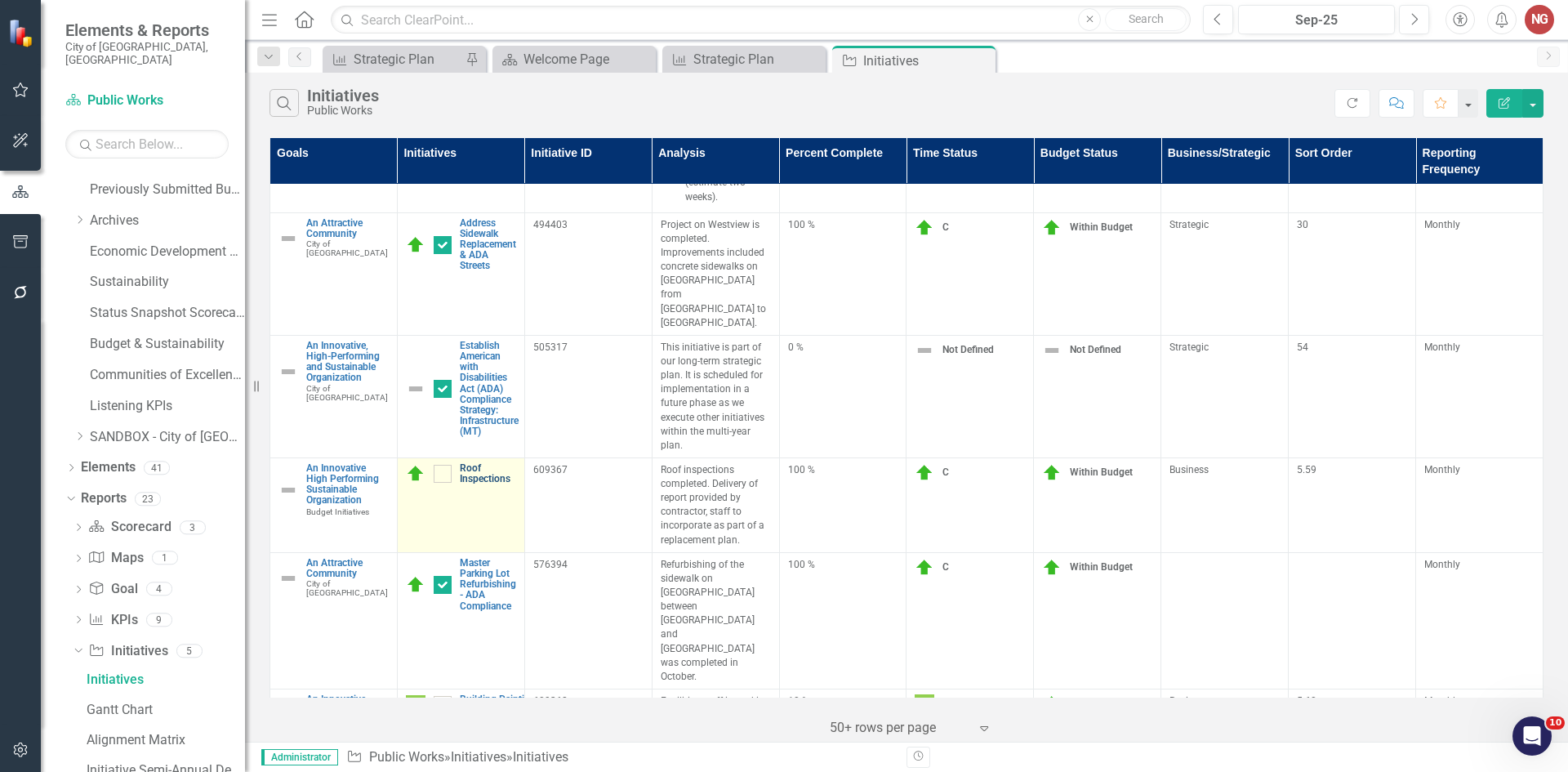
scroll to position [2207, 0]
click at [530, 465] on link "Edit Edit Initiative" at bounding box center [535, 458] width 129 height 30
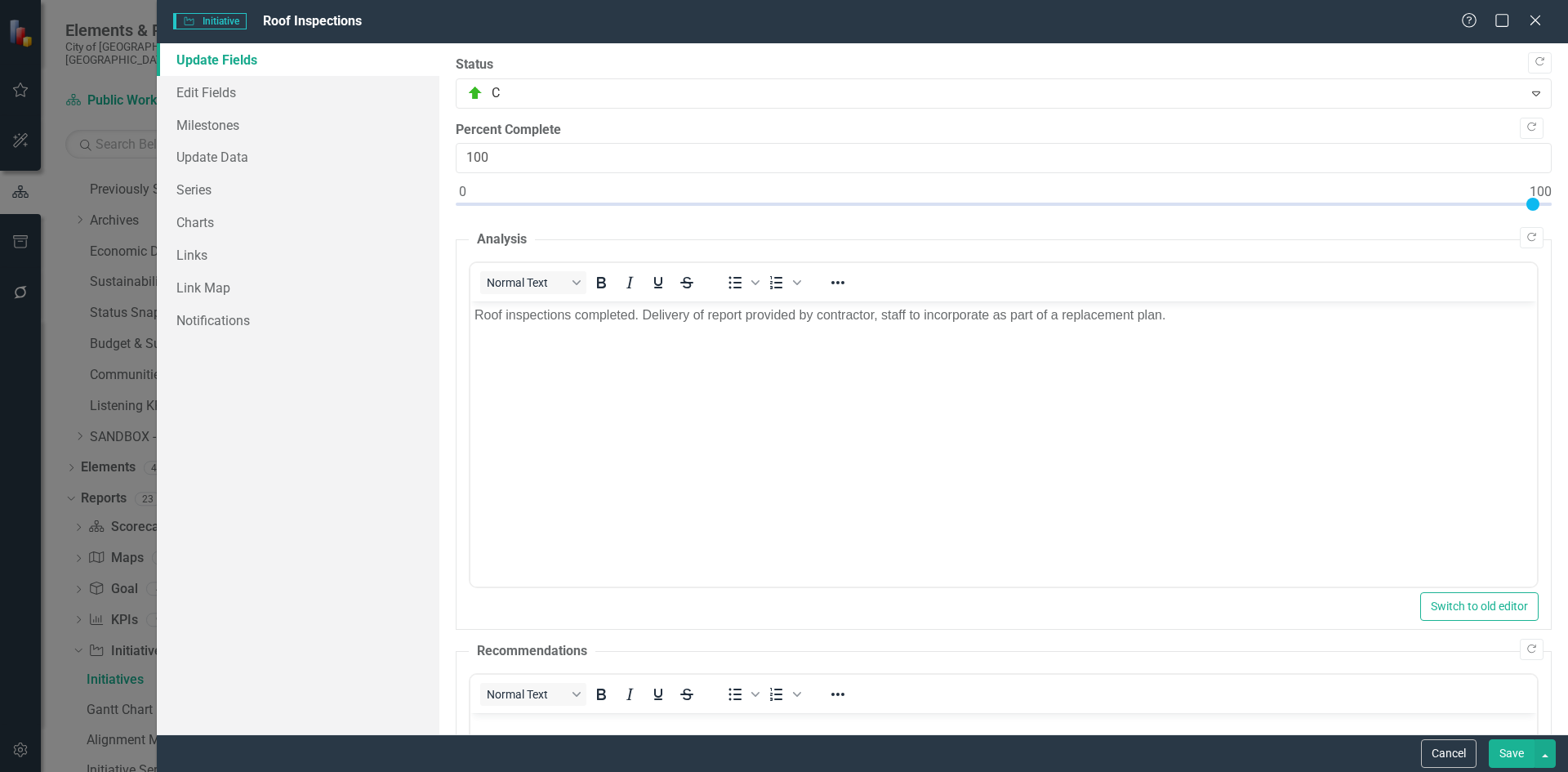
scroll to position [0, 0]
click at [191, 99] on link "Edit Fields" at bounding box center [298, 91] width 283 height 33
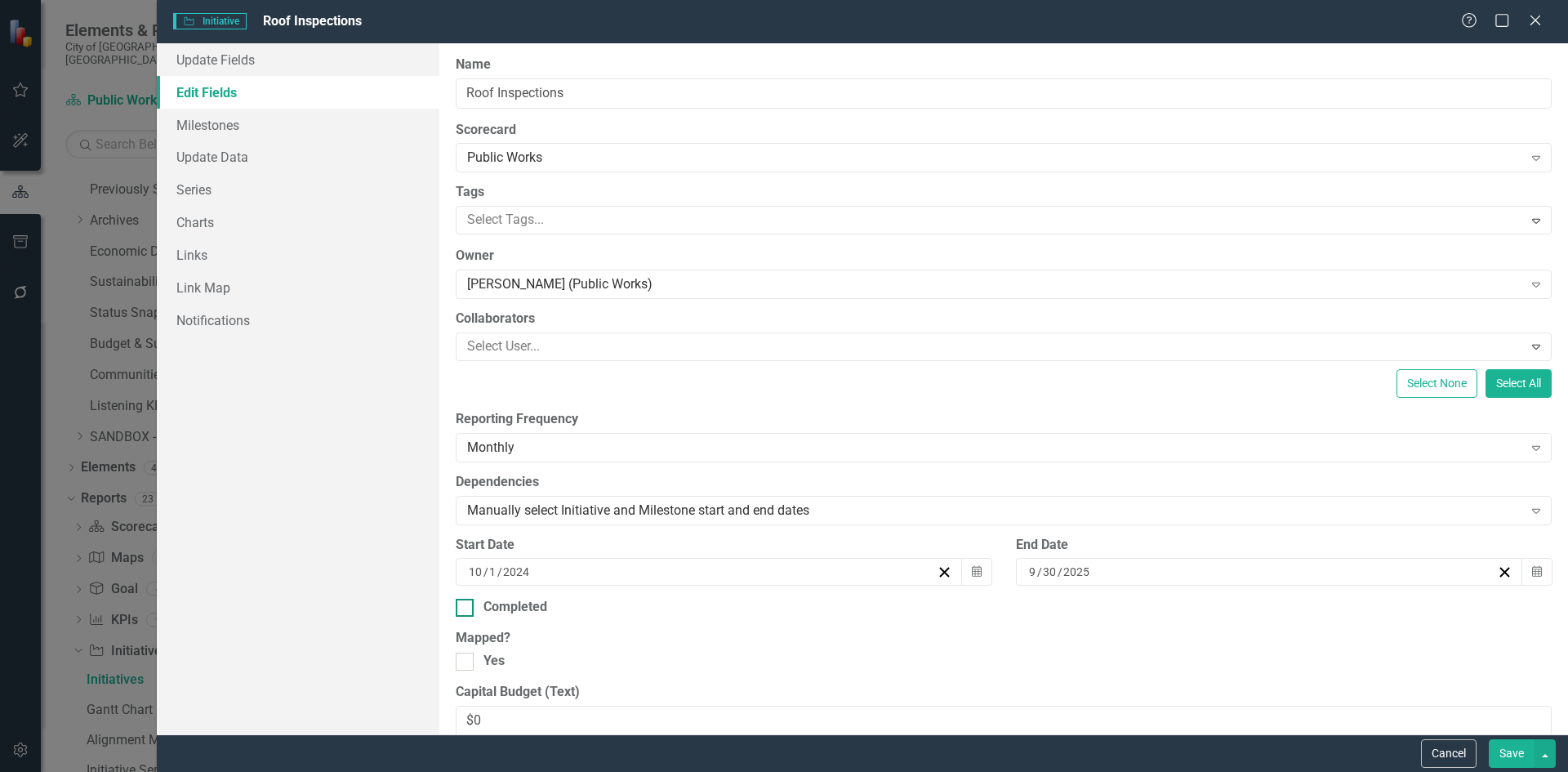
click at [473, 615] on div at bounding box center [465, 608] width 18 height 18
click at [467, 610] on input "Completed" at bounding box center [461, 604] width 11 height 11
checkbox input "true"
click at [489, 674] on input "8" at bounding box center [486, 666] width 9 height 16
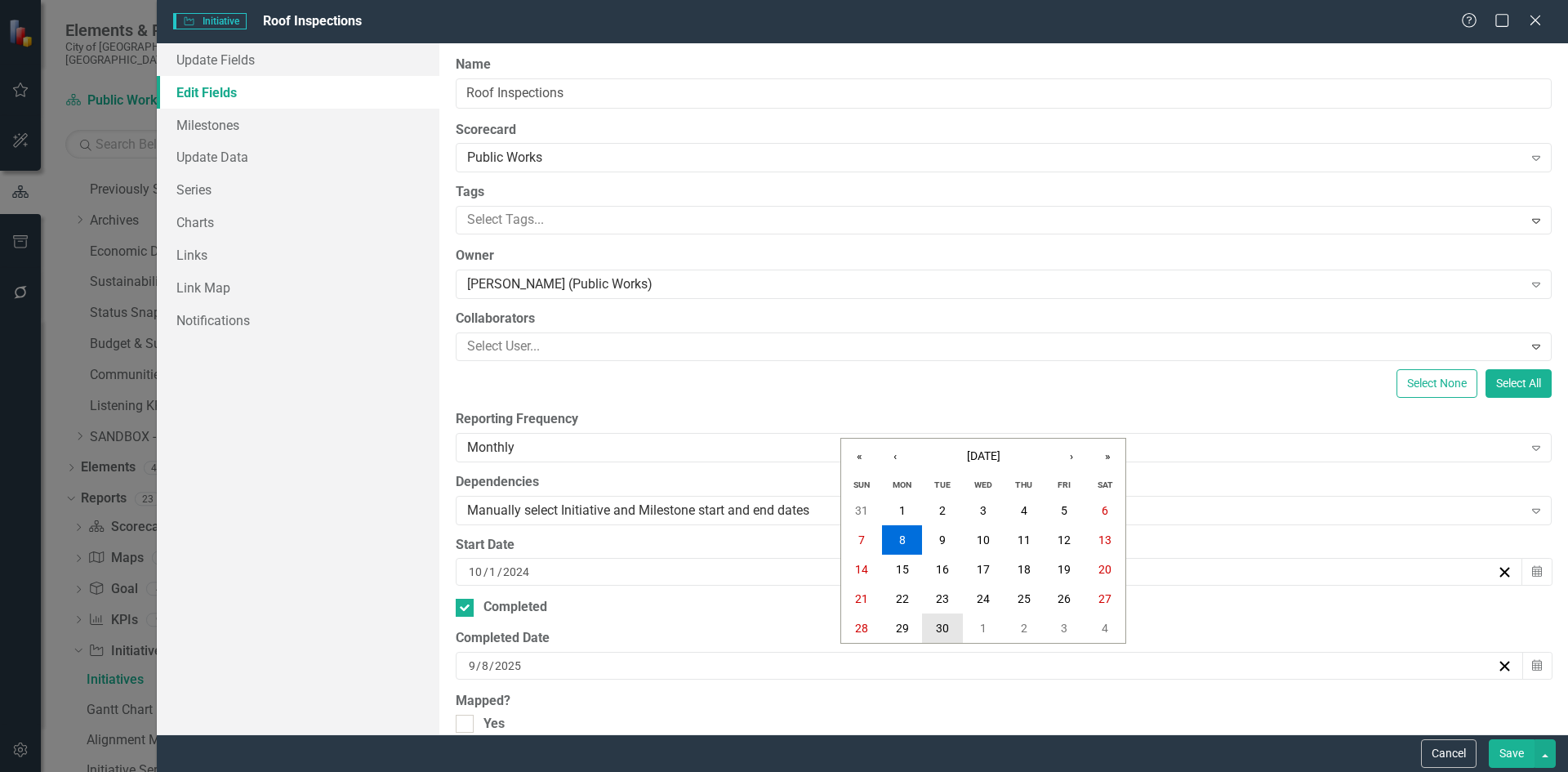
click at [955, 625] on button "30" at bounding box center [942, 629] width 41 height 30
drag, startPoint x: 1507, startPoint y: 752, endPoint x: 1467, endPoint y: 739, distance: 42.1
click at [1504, 752] on button "Save" at bounding box center [1511, 753] width 46 height 29
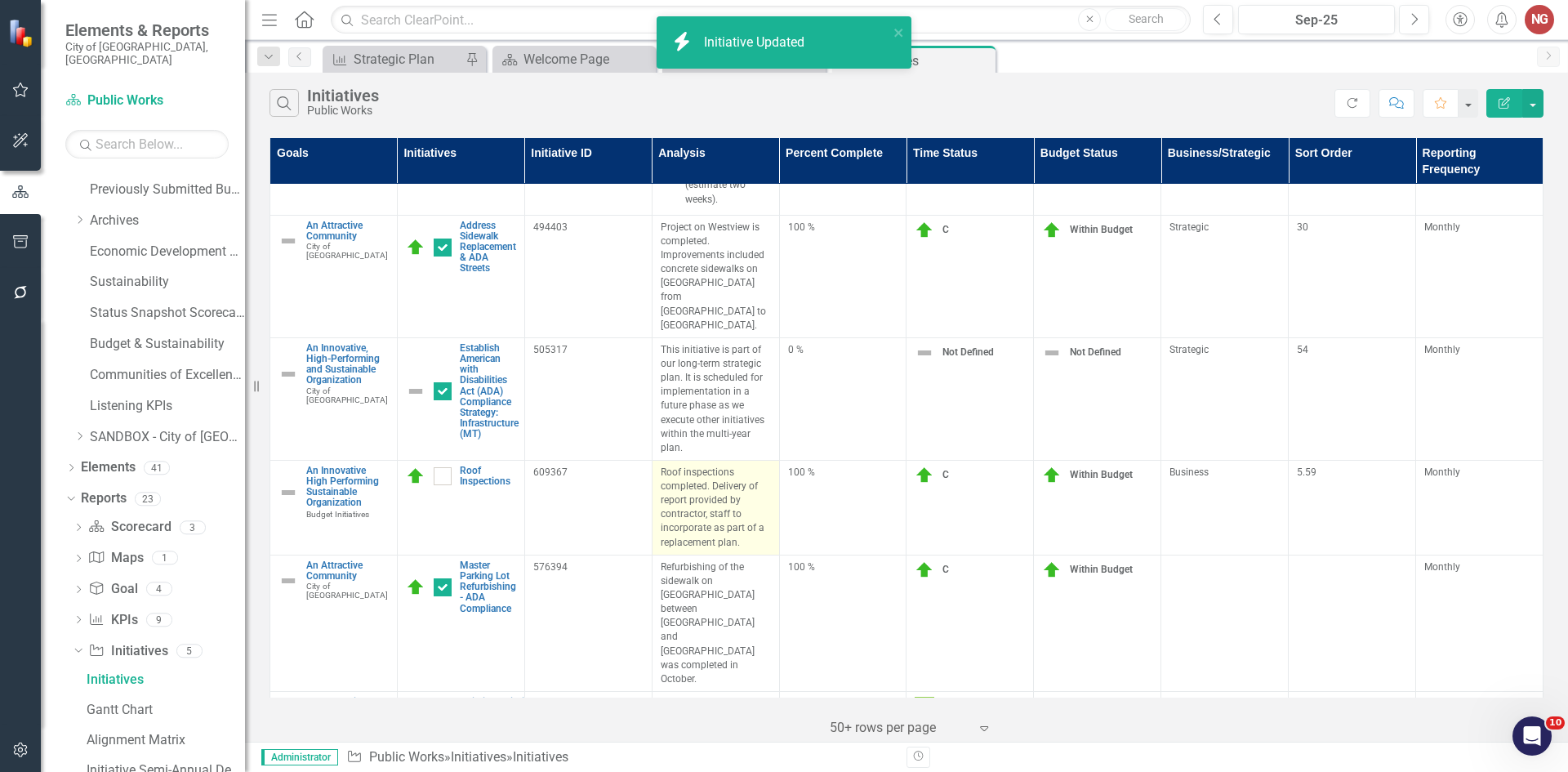
checkbox input "true"
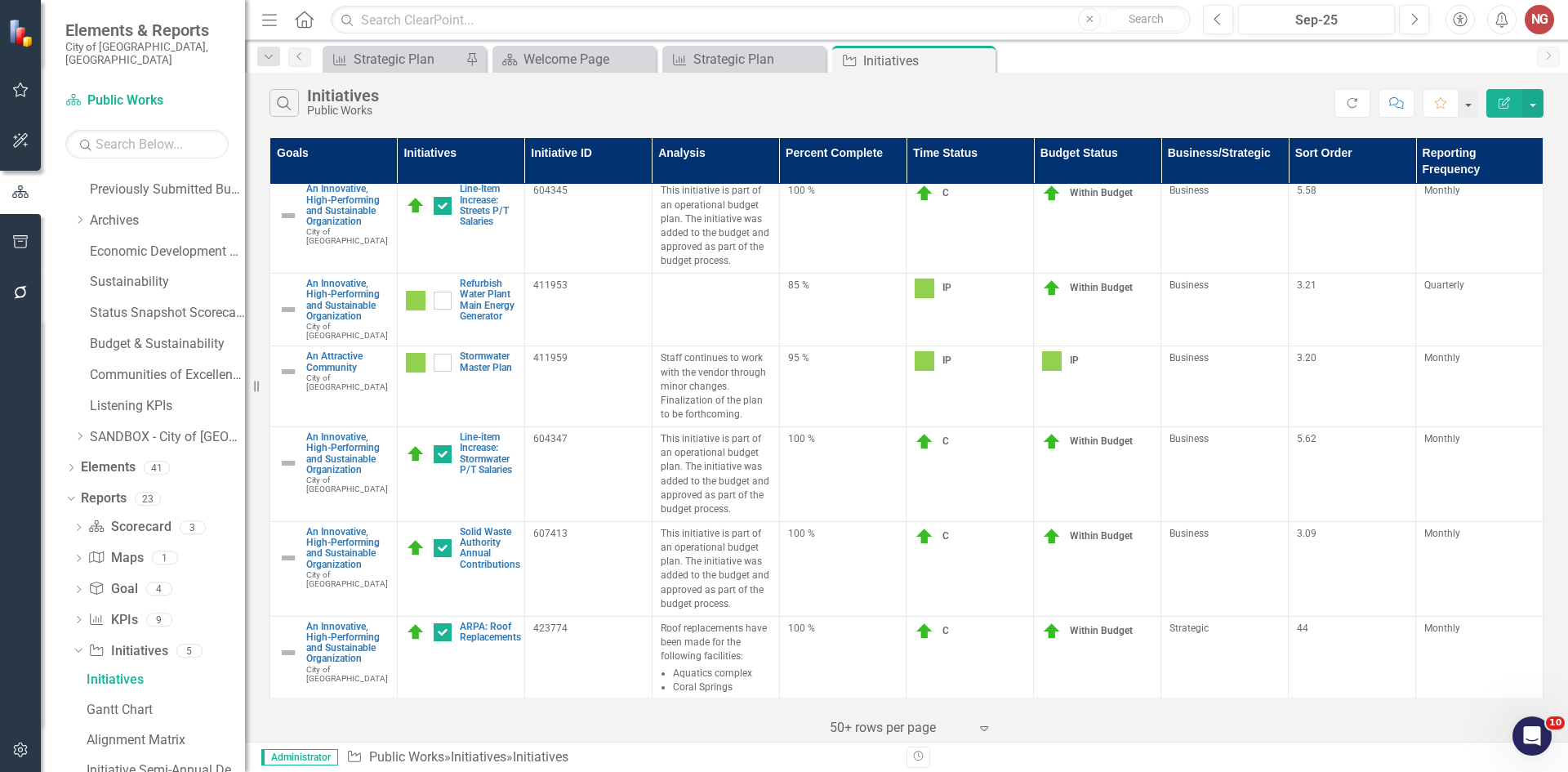
scroll to position [164, 0]
